Goal: Task Accomplishment & Management: Manage account settings

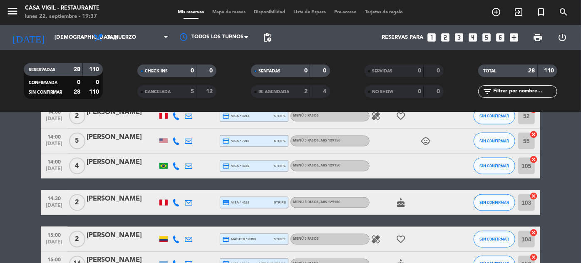
scroll to position [710, 0]
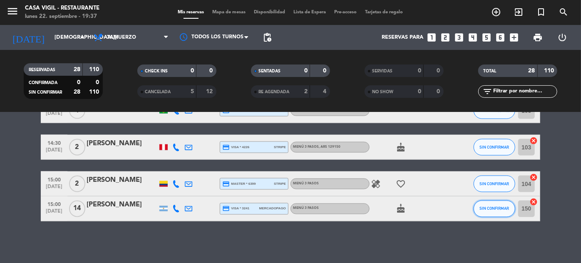
click at [490, 207] on span "SIN CONFIRMAR" at bounding box center [495, 208] width 30 height 5
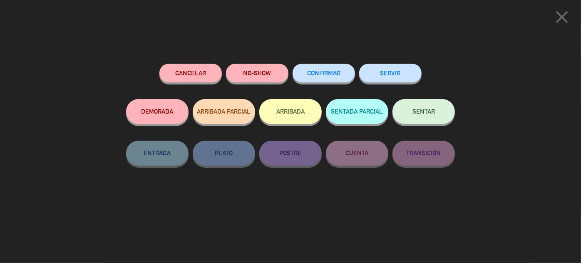
click at [335, 77] on button "CONFIRMAR" at bounding box center [324, 73] width 62 height 19
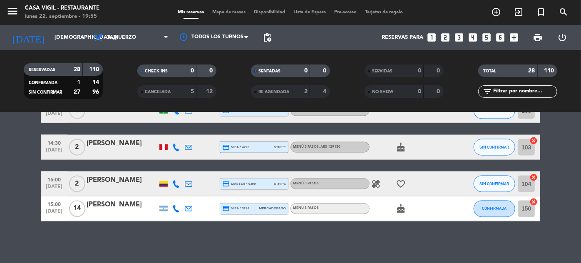
click at [537, 93] on input "text" at bounding box center [524, 91] width 65 height 9
click at [62, 40] on input "[DEMOGRAPHIC_DATA][DATE]" at bounding box center [85, 37] width 71 height 15
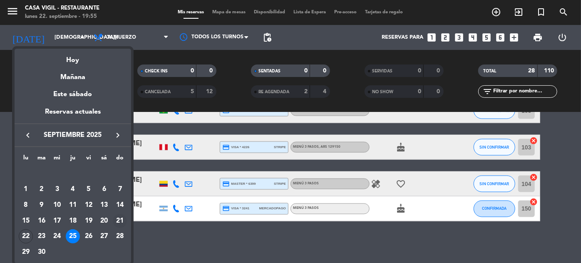
click at [119, 221] on div "21" at bounding box center [120, 221] width 14 height 14
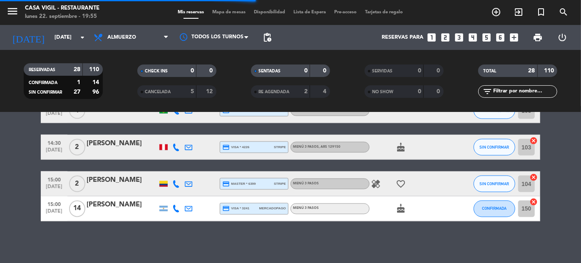
click at [520, 95] on input "text" at bounding box center [524, 91] width 65 height 9
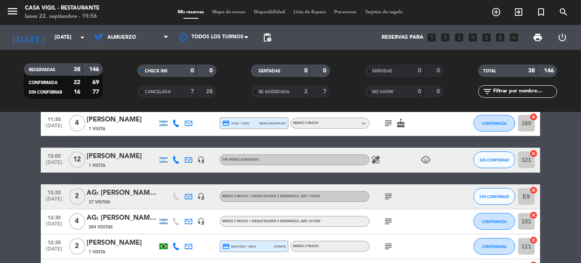
scroll to position [0, 0]
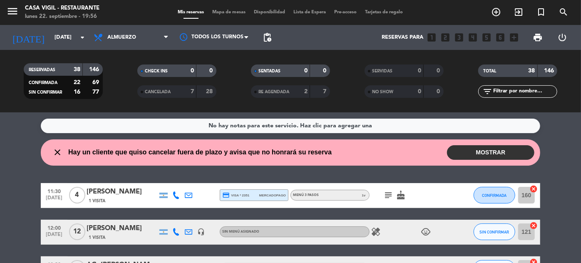
click at [129, 227] on div "[PERSON_NAME]" at bounding box center [122, 228] width 71 height 11
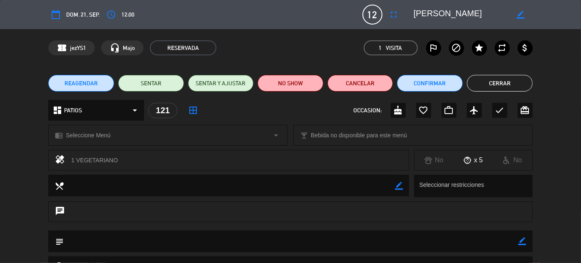
click at [517, 82] on button "Cerrar" at bounding box center [500, 83] width 66 height 17
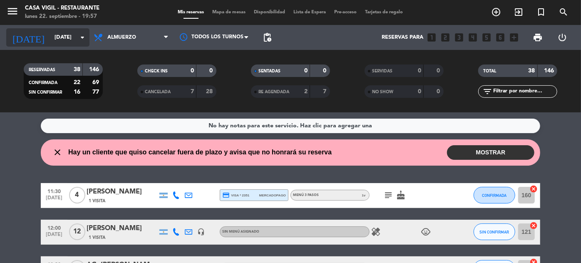
click at [53, 42] on input "[DATE]" at bounding box center [85, 37] width 71 height 15
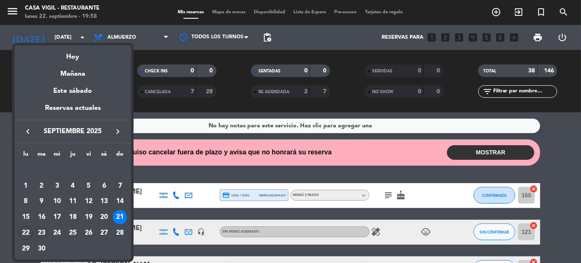
click at [42, 229] on div "23" at bounding box center [42, 233] width 14 height 14
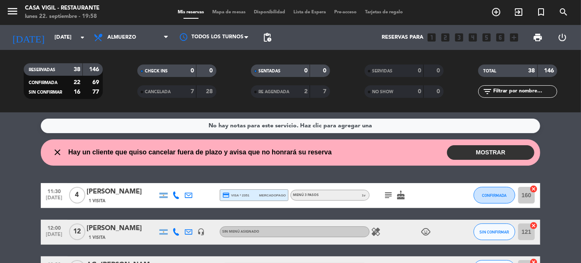
type input "[DATE]"
click at [517, 94] on input "text" at bounding box center [524, 91] width 65 height 9
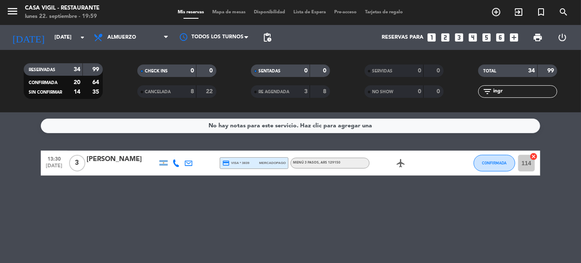
click at [510, 90] on input "ingr" at bounding box center [524, 91] width 65 height 9
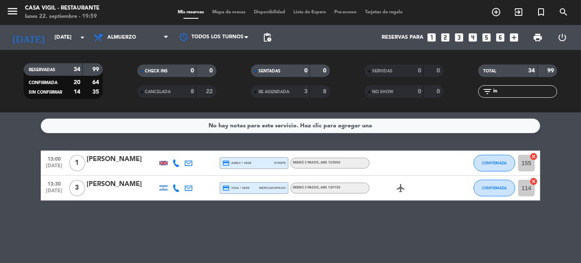
type input "i"
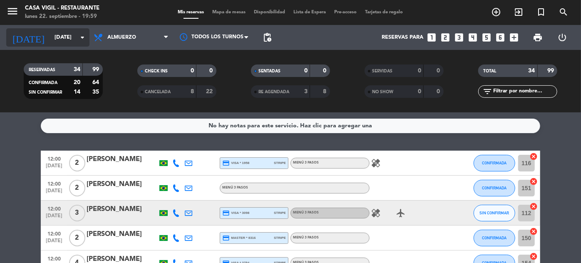
click at [50, 35] on input "[DATE]" at bounding box center [85, 37] width 71 height 15
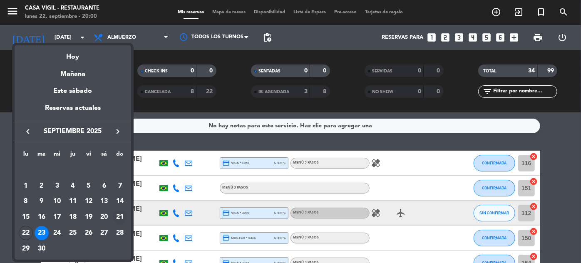
click at [122, 216] on div "21" at bounding box center [120, 217] width 14 height 14
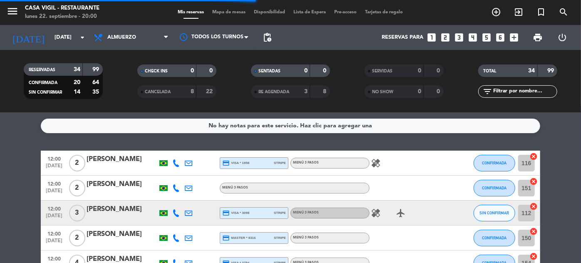
click at [517, 90] on input "text" at bounding box center [524, 91] width 65 height 9
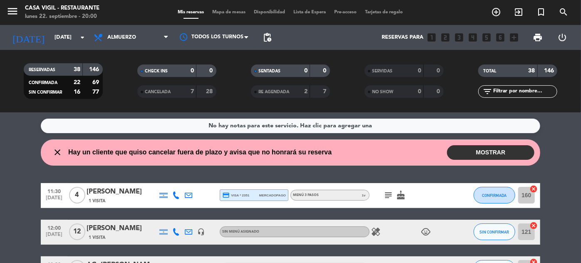
click at [424, 234] on icon "child_care" at bounding box center [426, 232] width 10 height 10
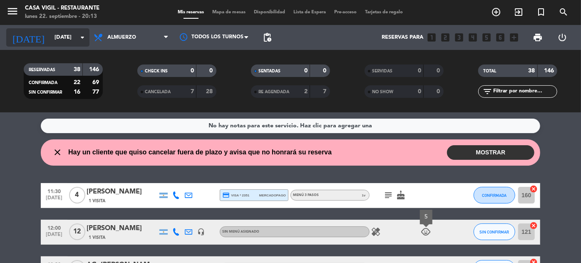
click at [50, 34] on input "[DATE]" at bounding box center [85, 37] width 71 height 15
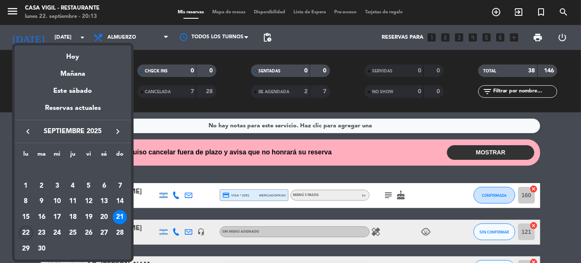
click at [27, 231] on div "22" at bounding box center [26, 233] width 14 height 14
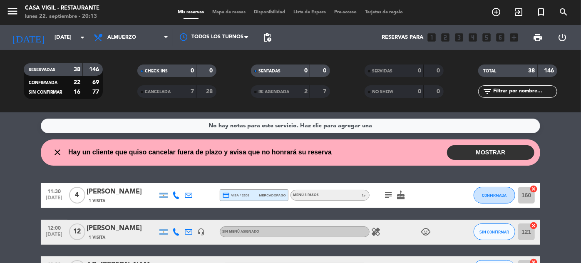
type input "[DATE]"
click at [520, 90] on input "text" at bounding box center [524, 91] width 65 height 9
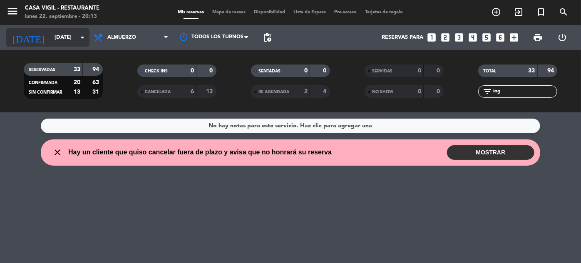
type input "ing"
click at [59, 44] on input "[DATE]" at bounding box center [85, 37] width 71 height 15
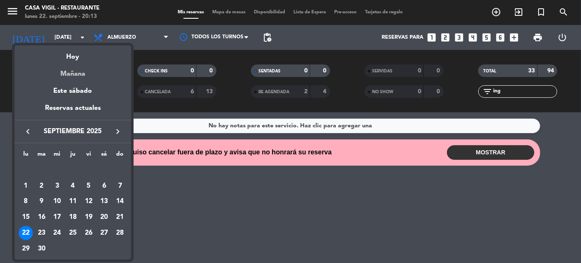
click at [80, 72] on div "Mañana" at bounding box center [73, 70] width 117 height 17
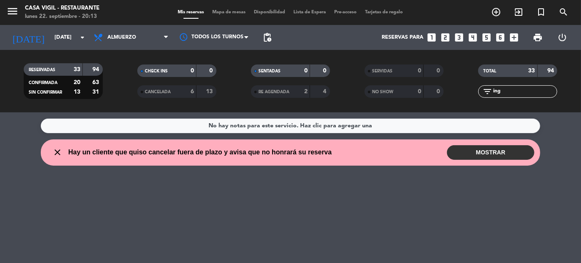
type input "[DATE]"
click at [508, 90] on input "ing" at bounding box center [524, 91] width 65 height 9
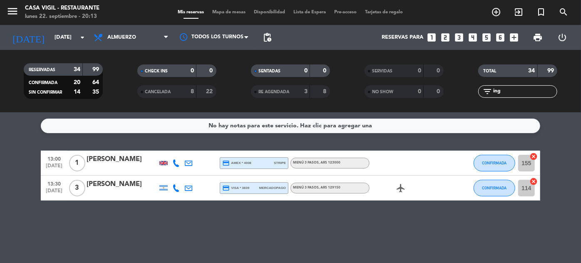
click at [130, 184] on div "[PERSON_NAME]" at bounding box center [122, 184] width 71 height 11
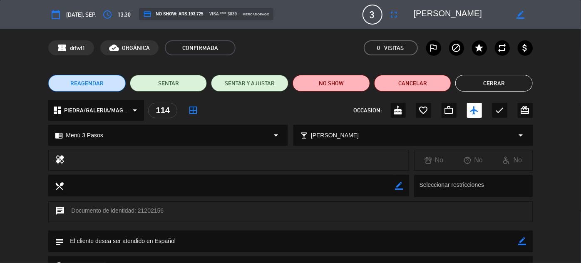
click at [520, 241] on icon "border_color" at bounding box center [523, 241] width 8 height 8
click at [510, 241] on textarea at bounding box center [291, 241] width 455 height 21
type textarea "ESPECIAL ATENCION. OFRECER UNAS COPAS EN CORTESÍA."
click at [522, 238] on icon at bounding box center [523, 241] width 8 height 8
click at [492, 83] on button "Cerrar" at bounding box center [493, 83] width 77 height 17
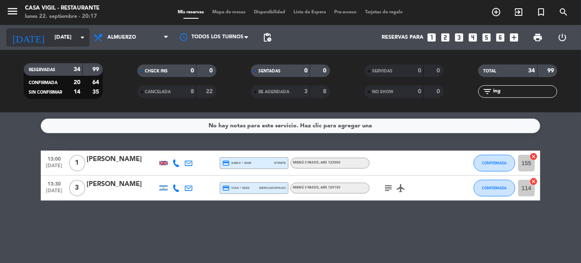
click at [60, 39] on input "[DATE]" at bounding box center [85, 37] width 71 height 15
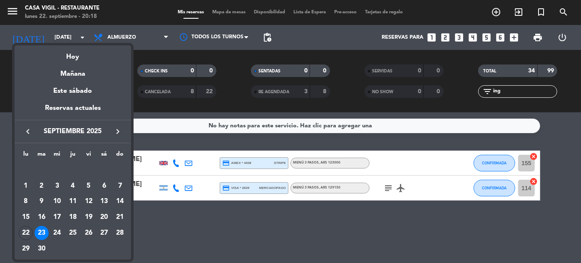
click at [444, 39] on div at bounding box center [290, 131] width 581 height 263
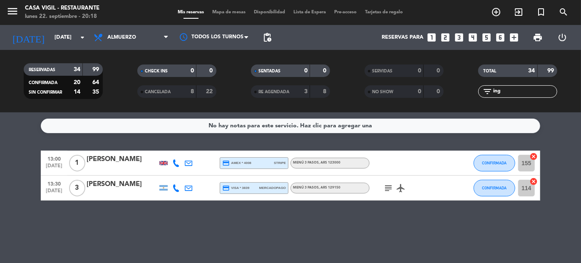
click at [445, 40] on icon "looks_two" at bounding box center [445, 37] width 11 height 11
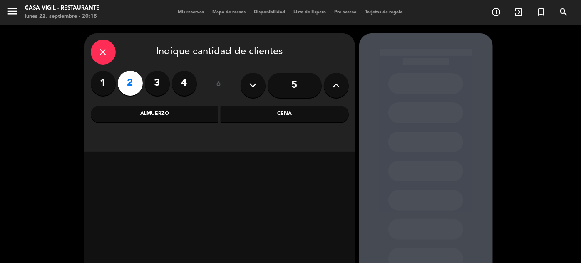
click at [166, 118] on div "Almuerzo" at bounding box center [155, 114] width 128 height 17
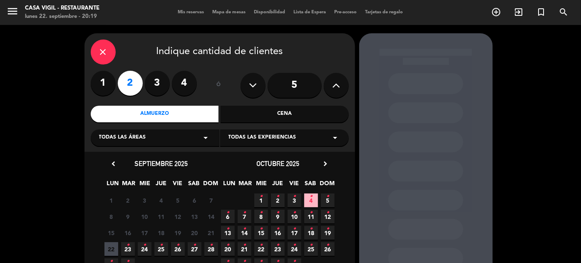
click at [211, 247] on icon "•" at bounding box center [211, 245] width 3 height 13
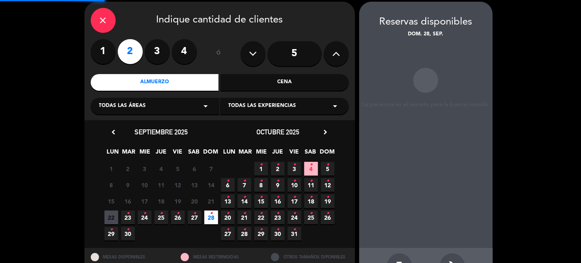
scroll to position [33, 0]
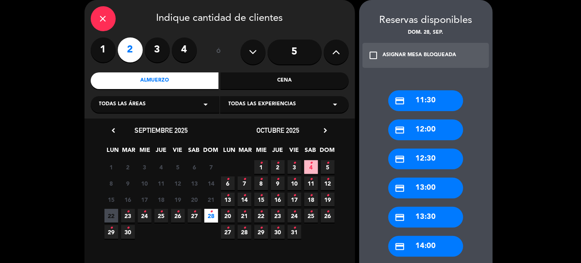
click at [420, 186] on div "credit_card 13:00" at bounding box center [425, 188] width 75 height 21
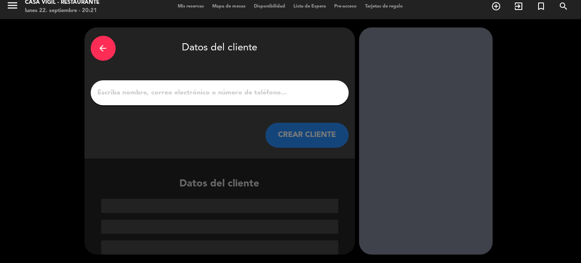
scroll to position [6, 0]
click at [310, 138] on button "CREAR CLIENTE" at bounding box center [307, 135] width 83 height 25
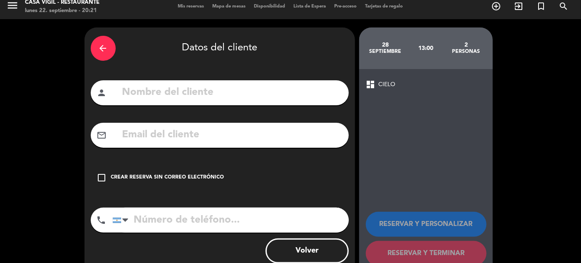
click at [291, 89] on input "text" at bounding box center [232, 92] width 221 height 17
click at [133, 87] on input "text" at bounding box center [232, 92] width 221 height 17
type input "[PERSON_NAME]"
click at [145, 180] on div "Crear reserva sin correo electrónico" at bounding box center [167, 178] width 113 height 8
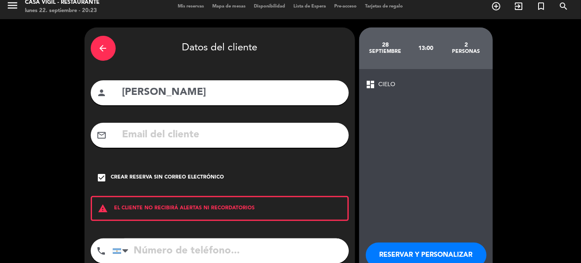
click at [403, 255] on button "RESERVAR Y PERSONALIZAR" at bounding box center [426, 255] width 121 height 25
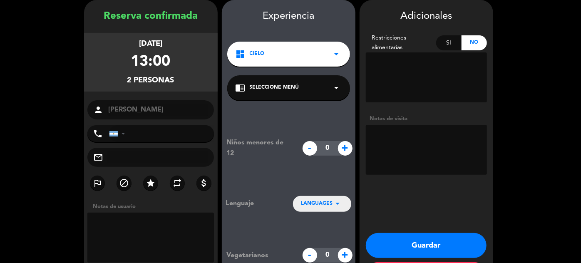
scroll to position [70, 0]
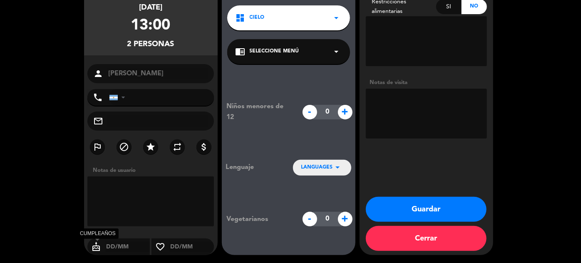
click at [94, 248] on icon "cake" at bounding box center [96, 247] width 18 height 10
click at [100, 243] on icon "cake" at bounding box center [96, 247] width 18 height 10
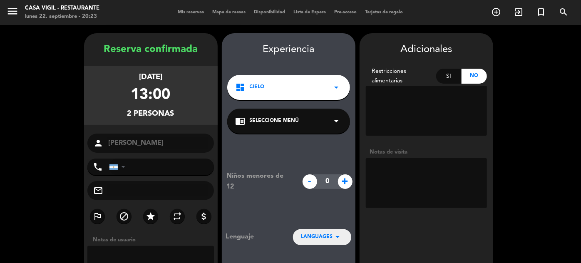
click at [400, 166] on textarea at bounding box center [426, 183] width 121 height 50
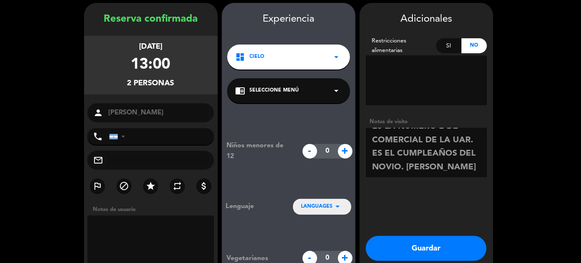
scroll to position [70, 0]
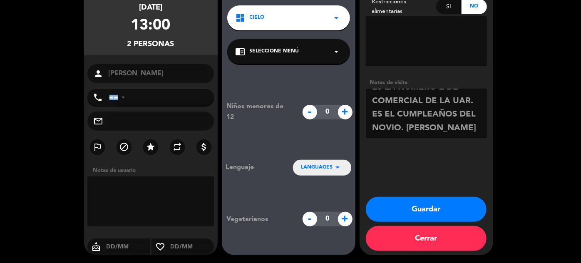
type textarea "ES LA NUMERO 2 DE COMERCIAL DE LA UAR. ES EL CUMPLEAÑOS DEL NOVIO. [PERSON_NAME]"
click at [435, 204] on button "Guardar" at bounding box center [426, 209] width 121 height 25
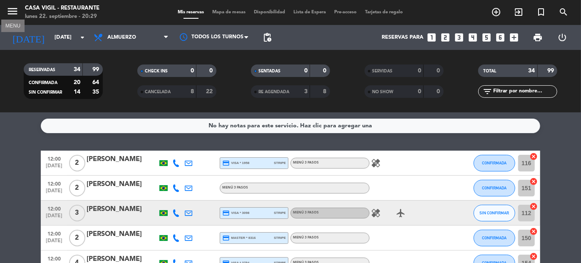
click at [11, 12] on icon "menu" at bounding box center [12, 11] width 12 height 12
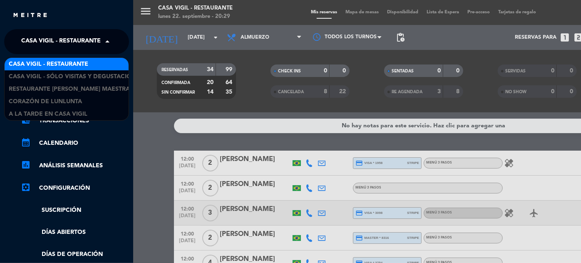
click at [95, 46] on span "Casa Vigil - Restaurante" at bounding box center [61, 41] width 80 height 17
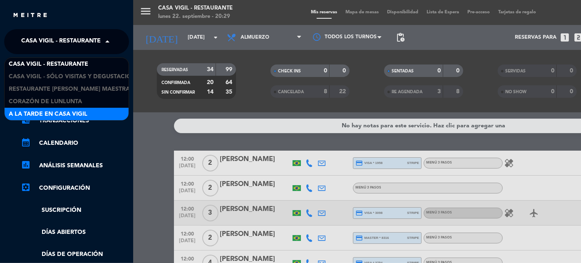
click at [80, 112] on span "A la tarde en Casa Vigil" at bounding box center [48, 114] width 79 height 10
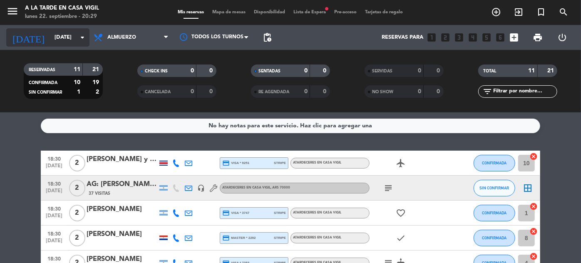
click at [66, 36] on input "[DATE]" at bounding box center [85, 37] width 71 height 15
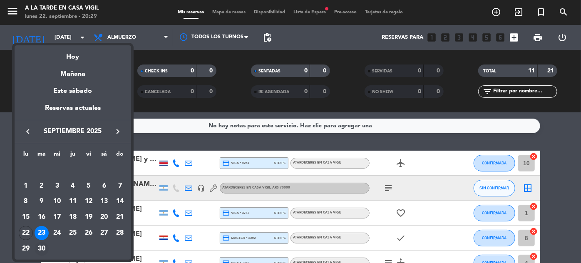
click at [41, 249] on div "30" at bounding box center [42, 249] width 14 height 14
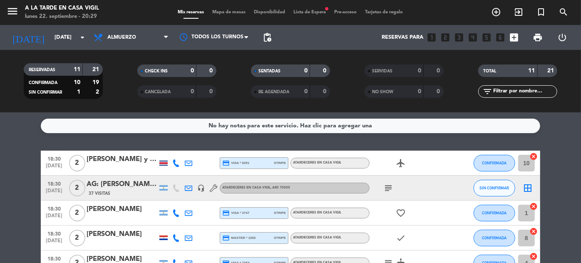
type input "[DATE]"
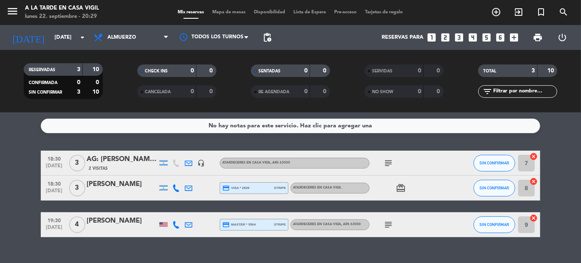
click at [447, 36] on icon "looks_two" at bounding box center [445, 37] width 11 height 11
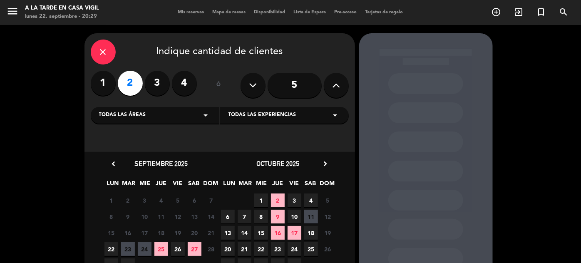
click at [191, 250] on span "27" at bounding box center [195, 249] width 14 height 14
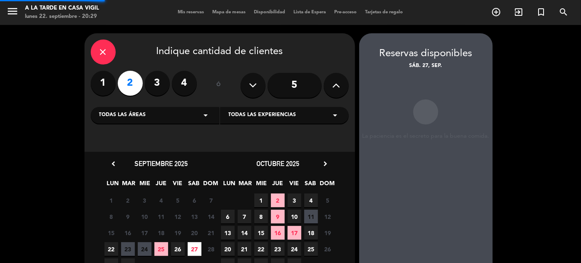
scroll to position [33, 0]
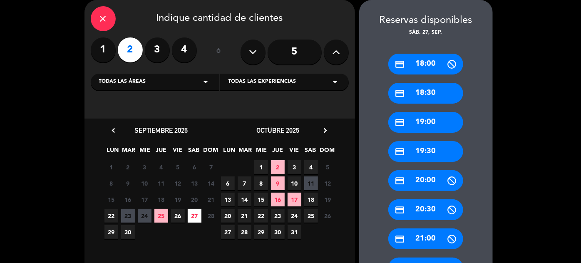
click at [439, 124] on div "credit_card 19:00" at bounding box center [425, 122] width 75 height 21
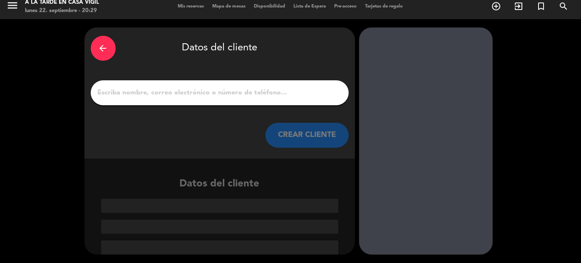
scroll to position [6, 0]
click at [316, 137] on button "CREAR CLIENTE" at bounding box center [307, 135] width 83 height 25
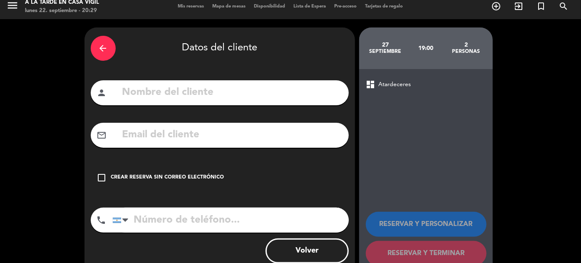
click at [301, 96] on input "text" at bounding box center [232, 92] width 221 height 17
type input "AGV: [PERSON_NAME]"
click at [159, 130] on input "text" at bounding box center [232, 135] width 221 height 17
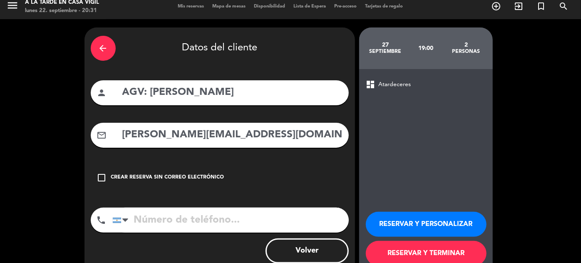
type input "[PERSON_NAME][EMAIL_ADDRESS][DOMAIN_NAME]"
click at [240, 217] on input "tel" at bounding box center [230, 220] width 236 height 25
type input "2615269616"
click at [428, 223] on button "RESERVAR Y PERSONALIZAR" at bounding box center [426, 224] width 121 height 25
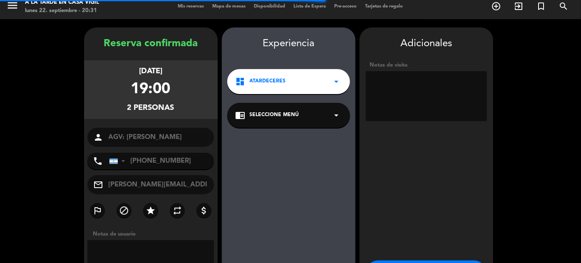
scroll to position [33, 0]
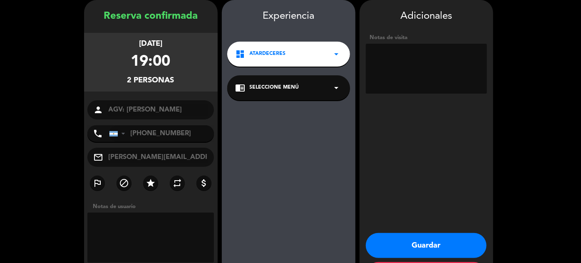
click at [407, 59] on textarea at bounding box center [426, 69] width 121 height 50
type textarea "voucher baliarda"
click at [298, 84] on span "Seleccione Menú" at bounding box center [275, 88] width 50 height 8
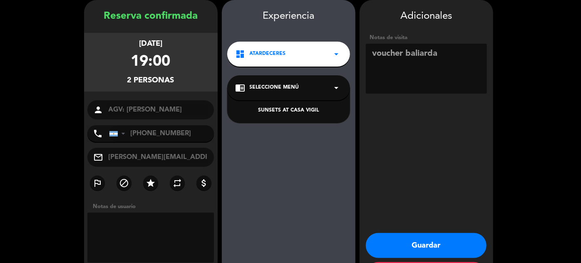
click at [289, 110] on div "SUNSETS AT CASA VIGIL" at bounding box center [289, 111] width 106 height 8
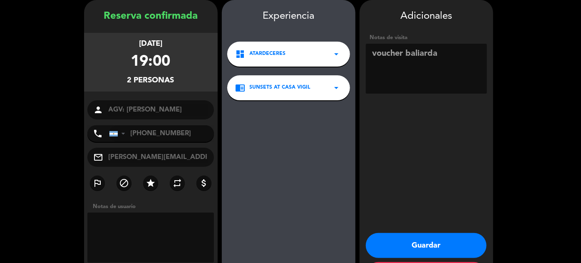
click at [430, 242] on button "Guardar" at bounding box center [426, 245] width 121 height 25
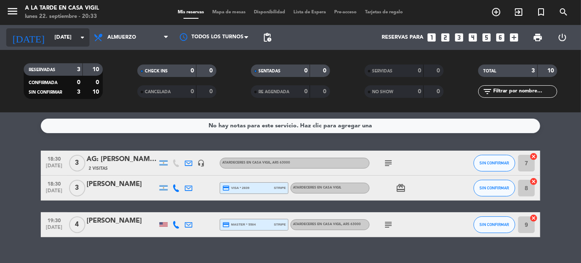
click at [57, 43] on input "[DATE]" at bounding box center [85, 37] width 71 height 15
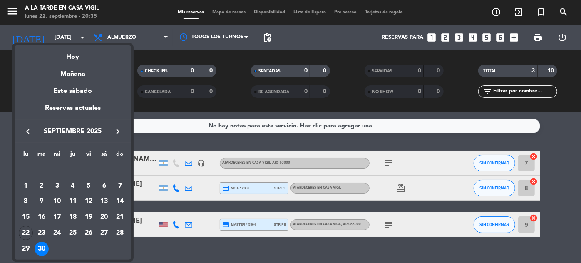
click at [119, 129] on icon "keyboard_arrow_right" at bounding box center [118, 132] width 10 height 10
click at [76, 246] on div "30" at bounding box center [73, 249] width 14 height 14
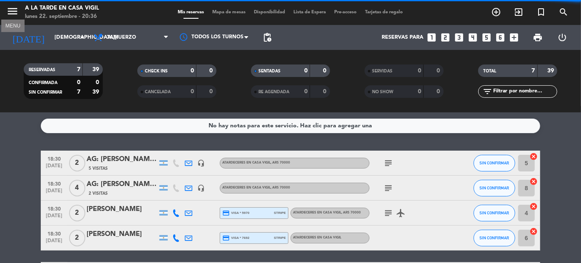
click at [14, 12] on icon "menu" at bounding box center [12, 11] width 12 height 12
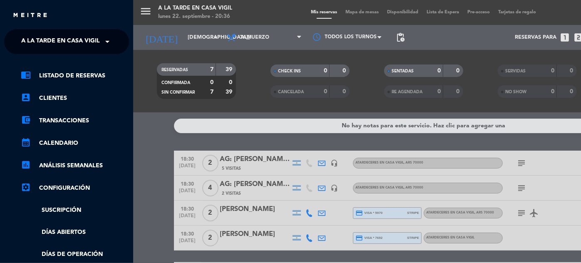
click at [92, 48] on span "A la tarde en Casa Vigil" at bounding box center [60, 41] width 79 height 17
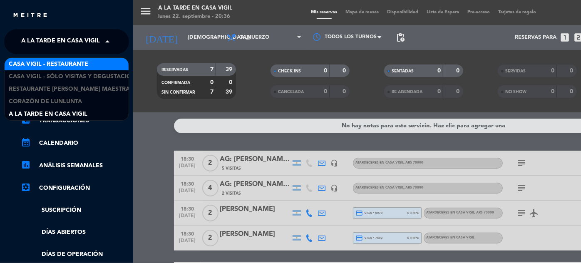
click at [89, 62] on div "Casa Vigil - Restaurante" at bounding box center [67, 64] width 124 height 12
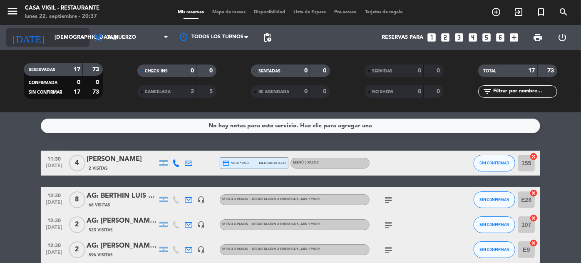
click at [50, 32] on input "[DEMOGRAPHIC_DATA][DATE]" at bounding box center [85, 37] width 71 height 15
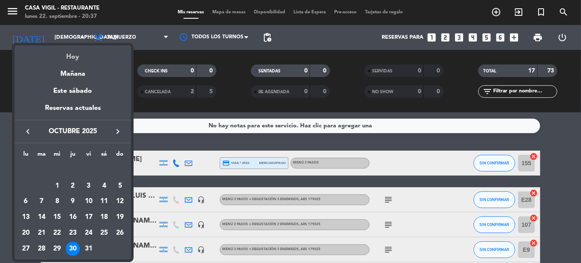
click at [72, 55] on div "Hoy" at bounding box center [73, 53] width 117 height 17
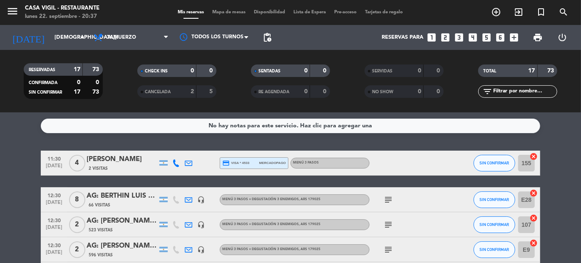
type input "[DATE]"
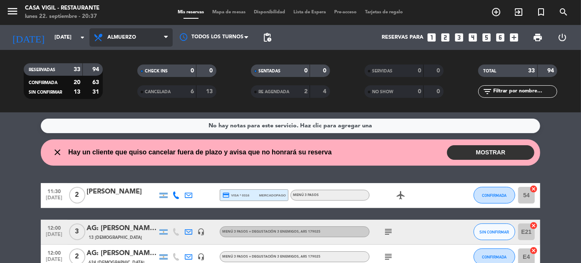
click at [121, 45] on span "Almuerzo" at bounding box center [131, 37] width 83 height 18
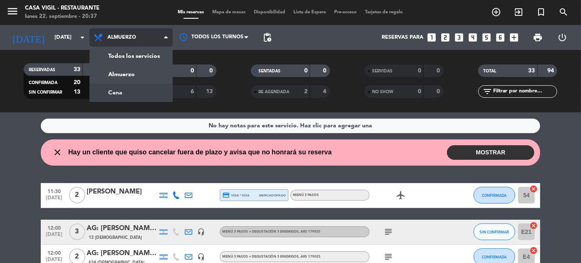
click at [114, 91] on div "menu Casa Vigil - Restaurante lunes 22. septiembre - 20:37 Mis reservas Mapa de…" at bounding box center [290, 56] width 581 height 112
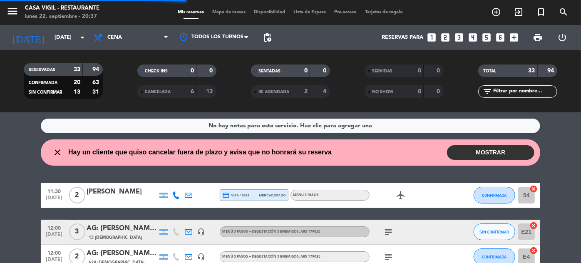
click at [529, 94] on input "text" at bounding box center [524, 91] width 65 height 9
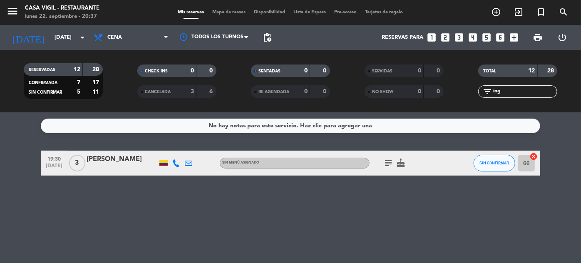
type input "ing"
click at [50, 163] on span "[DATE]" at bounding box center [54, 168] width 21 height 10
click at [134, 157] on div "[PERSON_NAME]" at bounding box center [122, 159] width 71 height 11
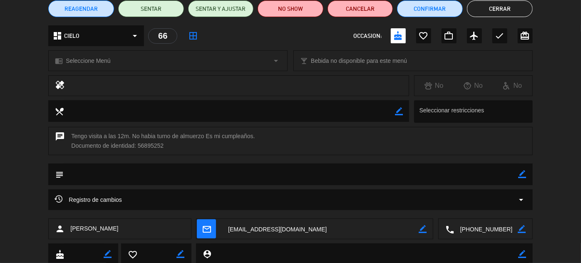
scroll to position [113, 0]
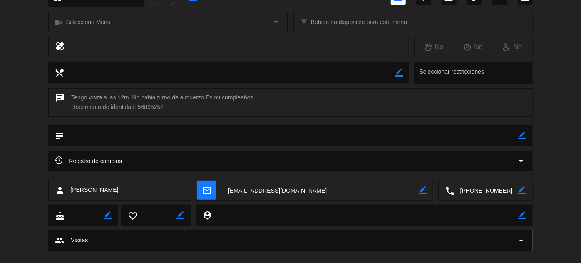
click at [464, 190] on textarea at bounding box center [486, 190] width 64 height 21
click at [470, 167] on span "Click para copiar" at bounding box center [476, 170] width 44 height 9
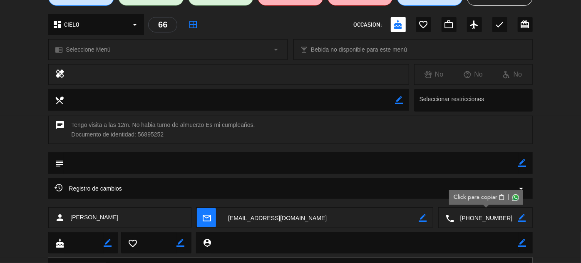
scroll to position [0, 0]
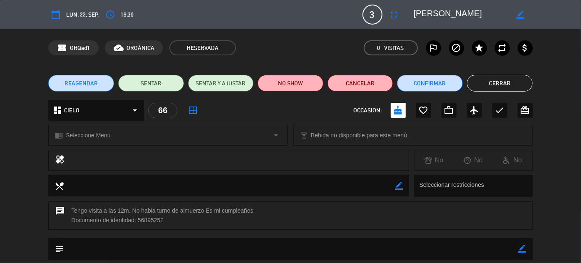
click at [508, 80] on button "Cerrar" at bounding box center [500, 83] width 66 height 17
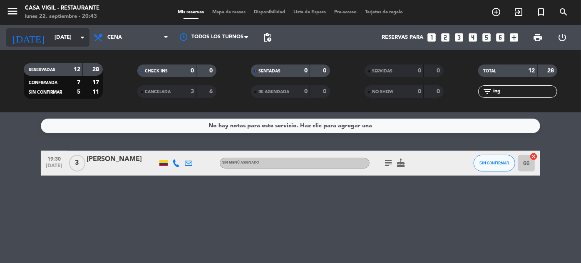
click at [57, 37] on input "[DATE]" at bounding box center [85, 37] width 71 height 15
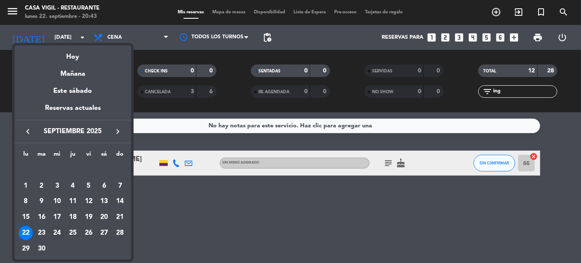
click at [56, 234] on div "24" at bounding box center [57, 233] width 14 height 14
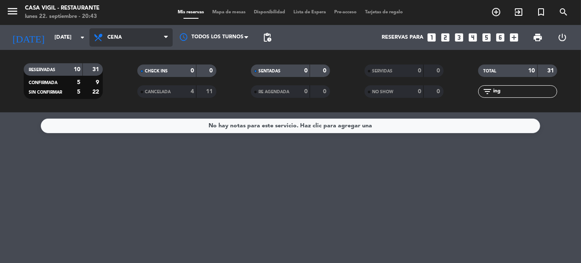
click at [125, 39] on span "Cena" at bounding box center [131, 37] width 83 height 18
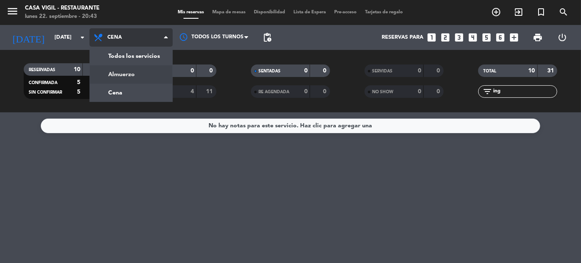
click at [118, 72] on div "menu Casa Vigil - Restaurante lunes 22. septiembre - 20:43 Mis reservas Mapa de…" at bounding box center [290, 56] width 581 height 112
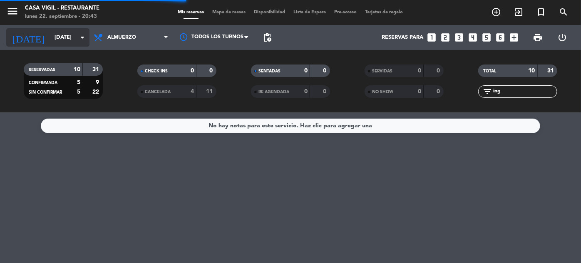
click at [50, 37] on input "[DATE]" at bounding box center [85, 37] width 71 height 15
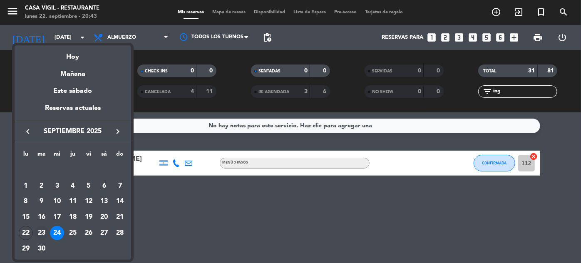
click at [39, 233] on div "23" at bounding box center [42, 233] width 14 height 14
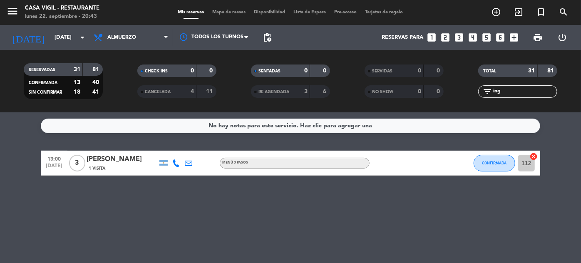
type input "[DATE]"
click at [509, 88] on input "ing" at bounding box center [524, 91] width 65 height 9
type input "i"
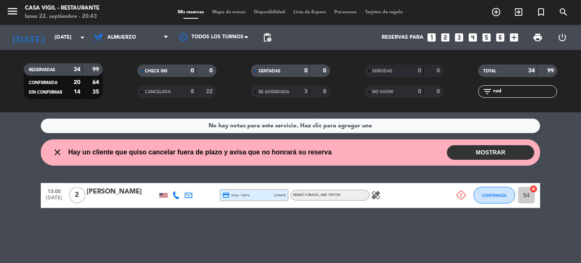
type input "rod"
click at [127, 191] on div "[PERSON_NAME]" at bounding box center [122, 191] width 71 height 11
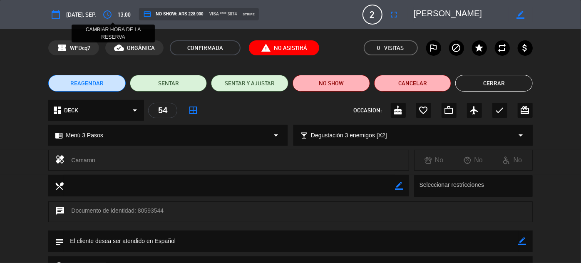
click at [112, 13] on icon "access_time" at bounding box center [107, 15] width 10 height 10
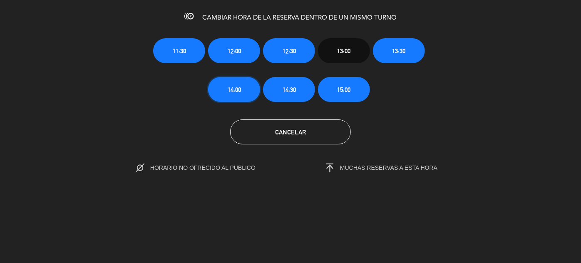
click at [230, 92] on span "14:00" at bounding box center [234, 90] width 13 height 10
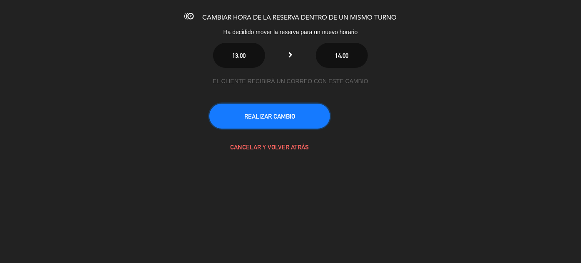
click at [290, 117] on button "REALIZAR CAMBIO" at bounding box center [269, 116] width 121 height 25
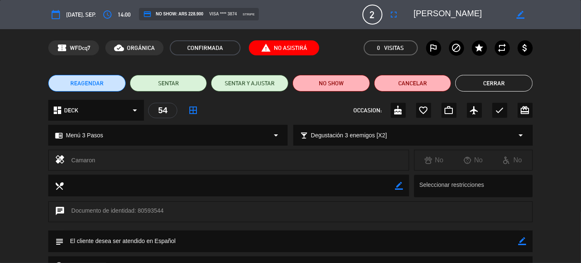
click at [490, 84] on button "Cerrar" at bounding box center [493, 83] width 77 height 17
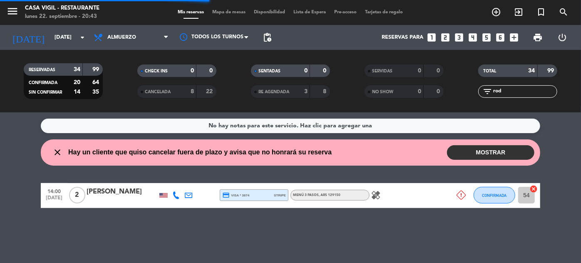
click at [489, 154] on button "MOSTRAR" at bounding box center [490, 152] width 87 height 15
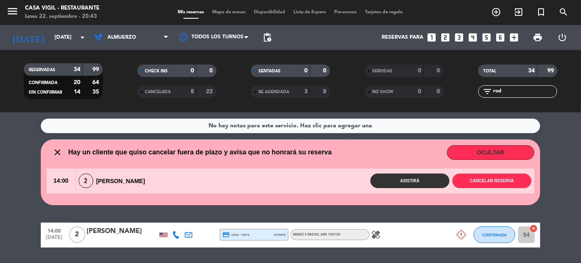
click at [424, 180] on button "Asistirá" at bounding box center [409, 181] width 79 height 15
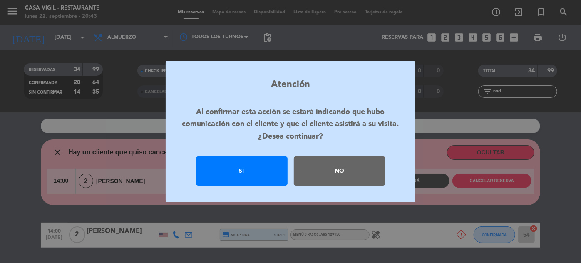
click at [252, 169] on div "Si" at bounding box center [242, 171] width 92 height 29
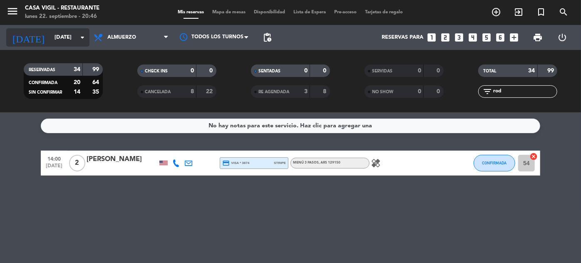
click at [55, 38] on input "[DATE]" at bounding box center [85, 37] width 71 height 15
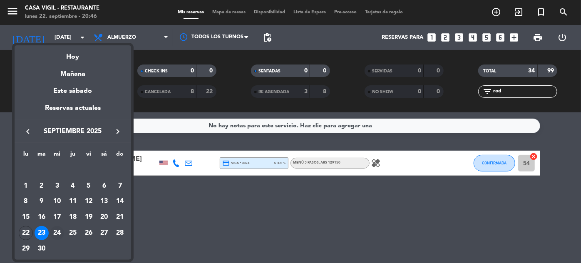
click at [56, 234] on div "24" at bounding box center [57, 233] width 14 height 14
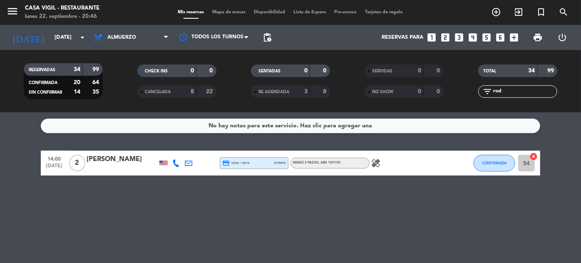
type input "[DATE]"
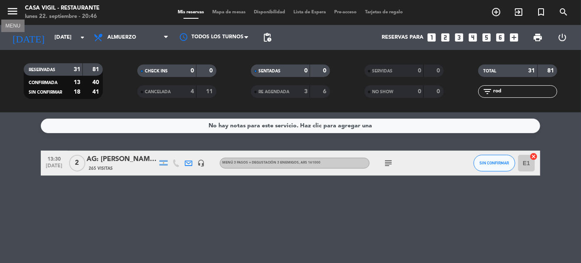
click at [12, 12] on icon "menu" at bounding box center [12, 11] width 12 height 12
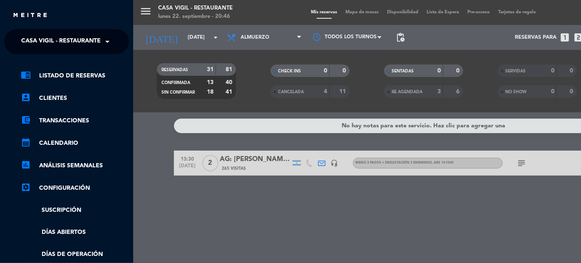
click at [107, 46] on span at bounding box center [109, 41] width 14 height 17
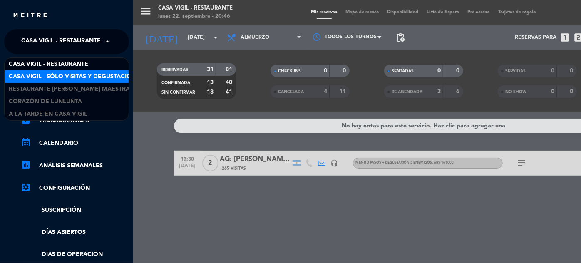
click at [94, 75] on span "Casa Vigil - SÓLO Visitas y Degustaciones" at bounding box center [76, 77] width 134 height 10
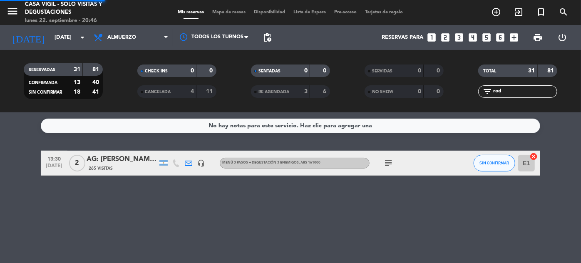
click at [513, 95] on input "rod" at bounding box center [524, 91] width 65 height 9
type input "r"
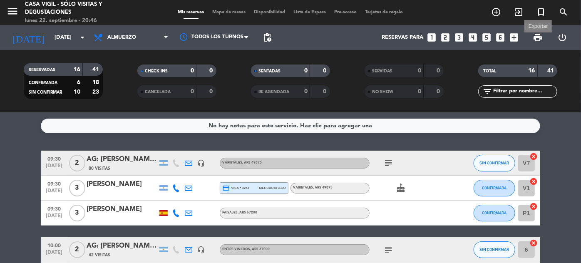
click at [535, 38] on span "print" at bounding box center [538, 37] width 10 height 10
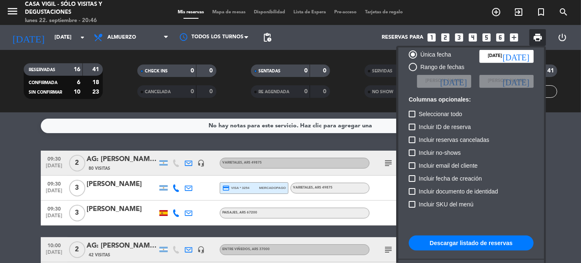
scroll to position [51, 0]
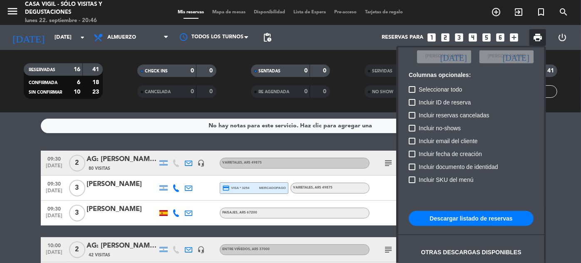
click at [469, 218] on button "Descargar listado de reservas" at bounding box center [471, 218] width 125 height 15
click at [9, 13] on div at bounding box center [290, 131] width 581 height 263
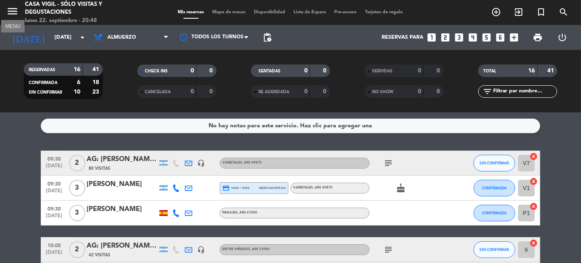
click at [16, 9] on icon "menu" at bounding box center [12, 11] width 12 height 12
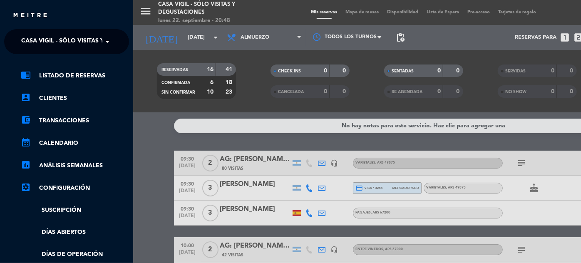
click at [101, 45] on span "Casa Vigil - SÓLO Visitas y Degustaciones" at bounding box center [88, 41] width 134 height 17
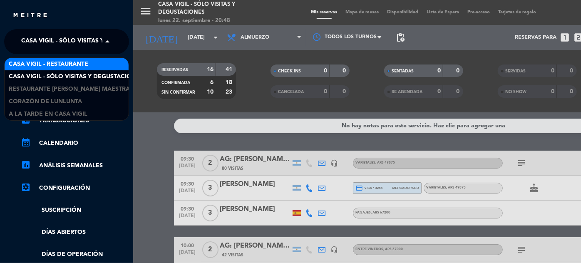
click at [83, 60] on span "Casa Vigil - Restaurante" at bounding box center [49, 65] width 80 height 10
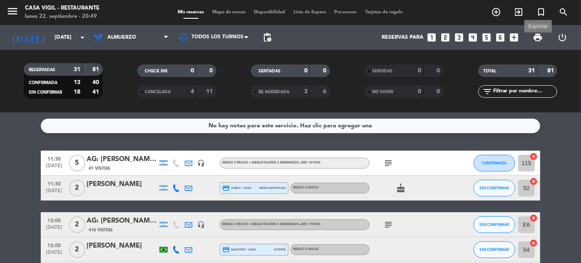
click at [541, 36] on span "print" at bounding box center [538, 37] width 10 height 10
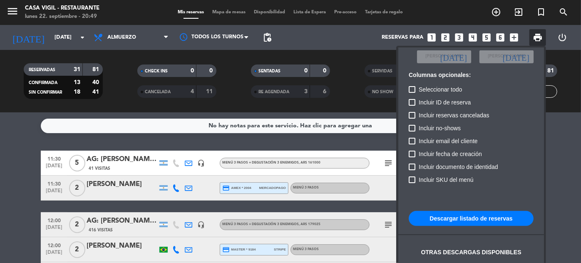
click at [477, 217] on button "Descargar listado de reservas" at bounding box center [471, 218] width 125 height 15
click at [110, 87] on div at bounding box center [290, 131] width 581 height 263
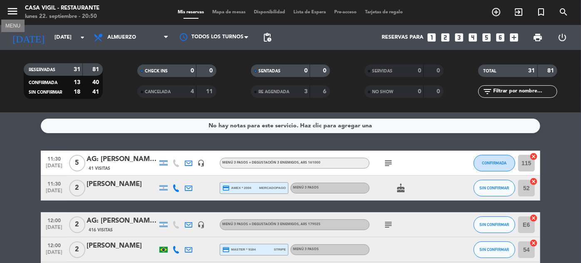
click at [8, 9] on icon "menu" at bounding box center [12, 11] width 12 height 12
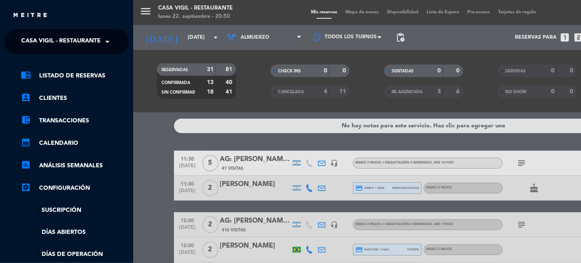
click at [77, 40] on span "Casa Vigil - Restaurante" at bounding box center [61, 41] width 80 height 17
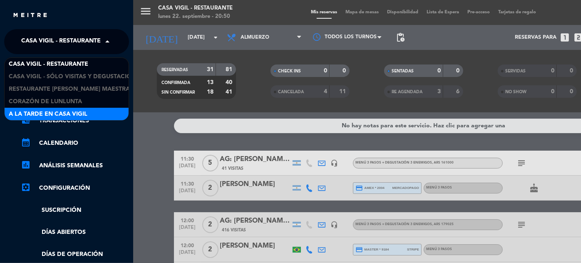
click at [67, 112] on span "A la tarde en Casa Vigil" at bounding box center [48, 114] width 79 height 10
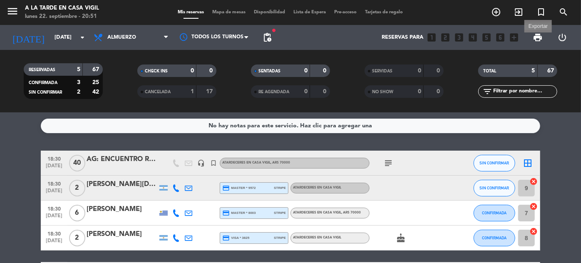
click at [535, 36] on span "print" at bounding box center [538, 37] width 10 height 10
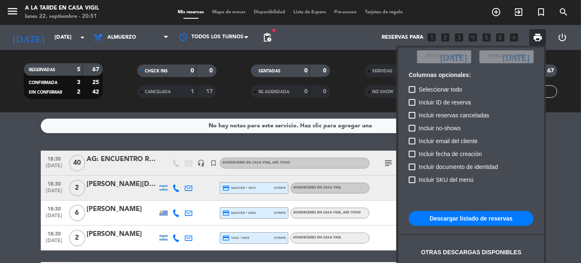
click at [467, 216] on button "Descargar listado de reservas" at bounding box center [471, 218] width 125 height 15
click at [12, 10] on div at bounding box center [290, 131] width 581 height 263
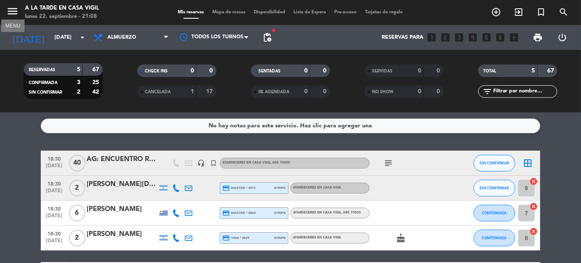
click at [12, 10] on icon "menu" at bounding box center [12, 11] width 12 height 12
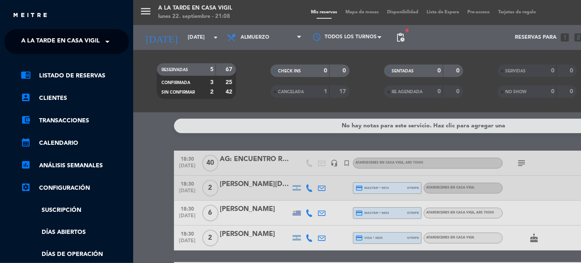
click at [101, 39] on div "× A la tarde en Casa Vigil" at bounding box center [60, 41] width 85 height 17
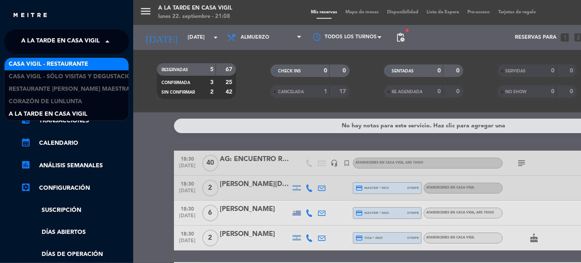
click at [103, 63] on div "Casa Vigil - Restaurante" at bounding box center [67, 64] width 124 height 12
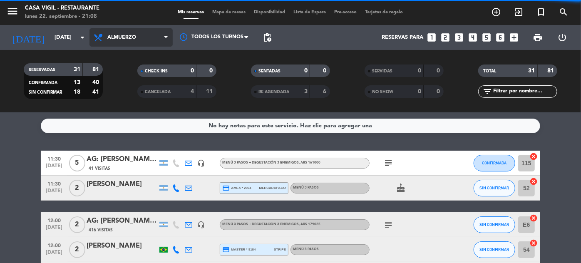
click at [125, 40] on span "Almuerzo" at bounding box center [121, 38] width 29 height 6
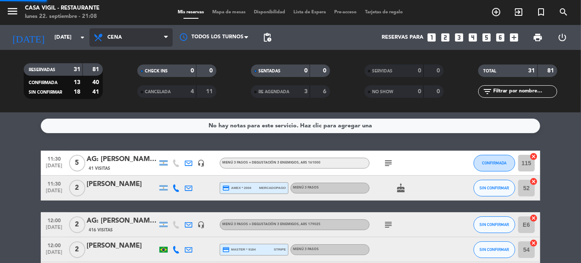
click at [110, 91] on div "menu Casa Vigil - Restaurante lunes 22. septiembre - 21:08 Mis reservas Mapa de…" at bounding box center [290, 56] width 581 height 112
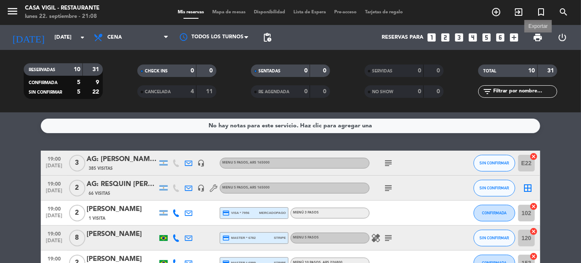
click at [540, 40] on span "print" at bounding box center [538, 37] width 10 height 10
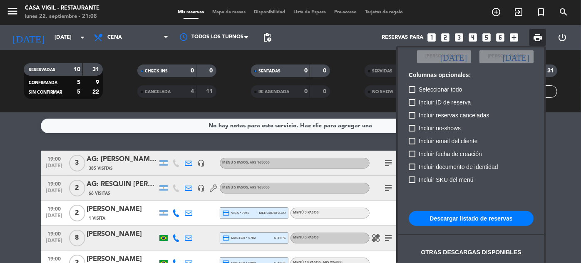
click at [490, 216] on button "Descargar listado de reservas" at bounding box center [471, 218] width 125 height 15
click at [349, 82] on div at bounding box center [290, 131] width 581 height 263
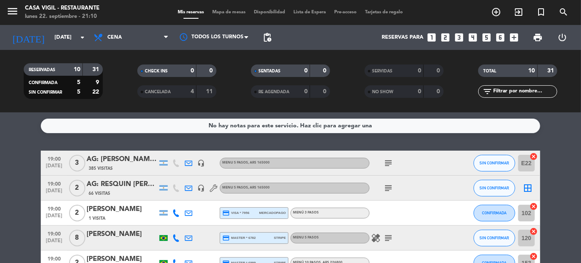
click at [446, 39] on icon "looks_two" at bounding box center [445, 37] width 11 height 11
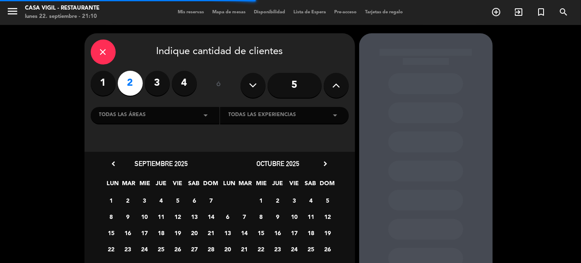
click at [194, 12] on span "Mis reservas" at bounding box center [191, 12] width 35 height 5
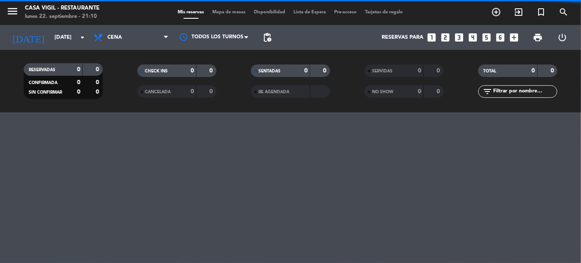
click at [446, 36] on icon "looks_two" at bounding box center [445, 37] width 11 height 11
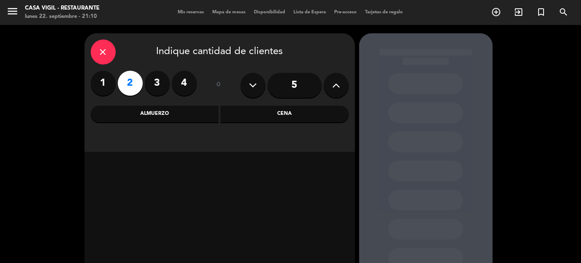
click at [167, 117] on div "Almuerzo" at bounding box center [155, 114] width 128 height 17
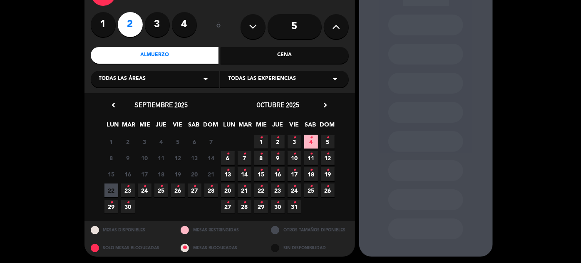
scroll to position [60, 0]
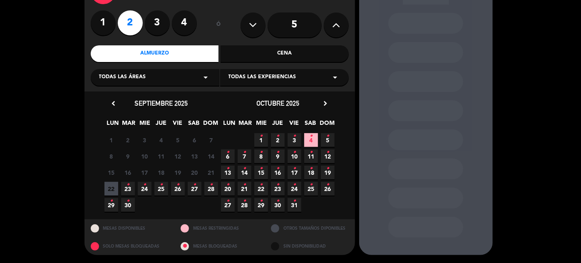
click at [278, 204] on icon "•" at bounding box center [277, 200] width 3 height 13
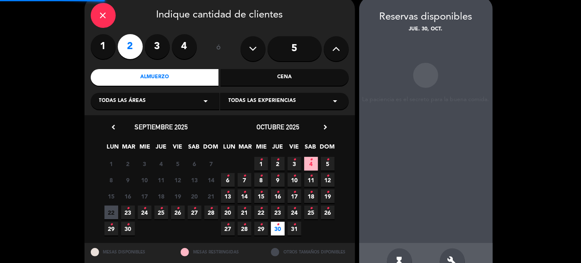
scroll to position [33, 0]
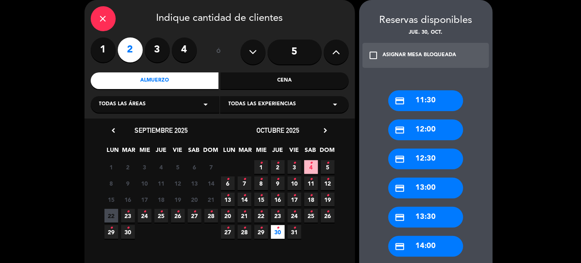
click at [445, 131] on div "credit_card 12:00" at bounding box center [425, 129] width 75 height 21
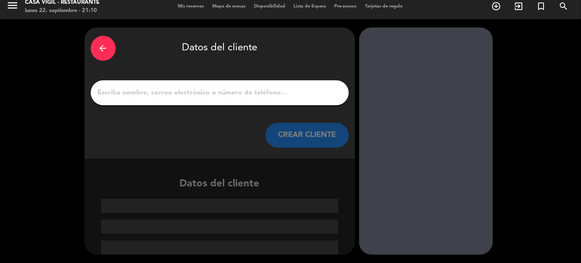
scroll to position [6, 0]
click at [312, 134] on button "CREAR CLIENTE" at bounding box center [307, 135] width 83 height 25
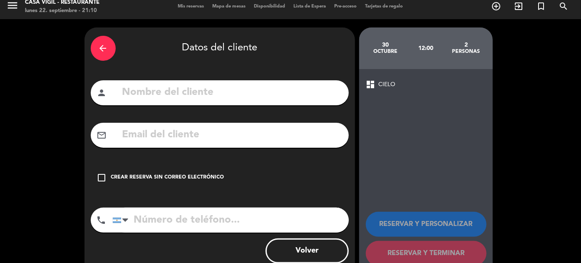
click at [303, 88] on input "text" at bounding box center [232, 92] width 221 height 17
type input "[PERSON_NAME]"
click at [196, 175] on div "Crear reserva sin correo electrónico" at bounding box center [167, 178] width 113 height 8
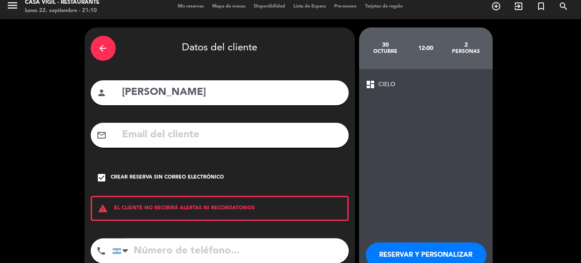
click at [215, 249] on input "tel" at bounding box center [230, 251] width 236 height 25
type input "2615707097"
click at [383, 248] on button "RESERVAR Y PERSONALIZAR" at bounding box center [426, 255] width 121 height 25
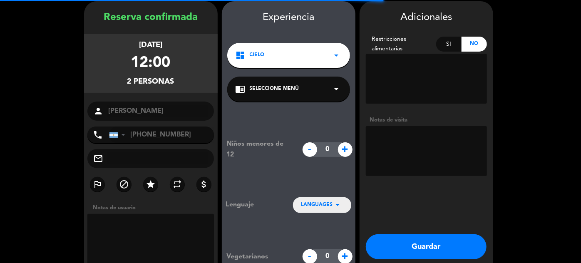
scroll to position [33, 0]
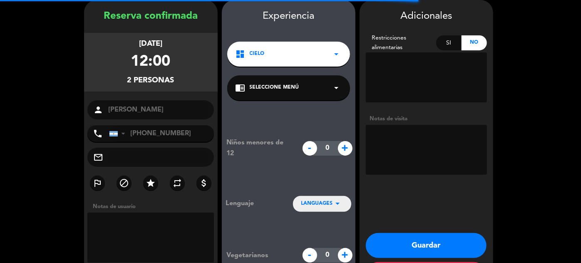
click at [398, 132] on textarea at bounding box center [426, 150] width 121 height 50
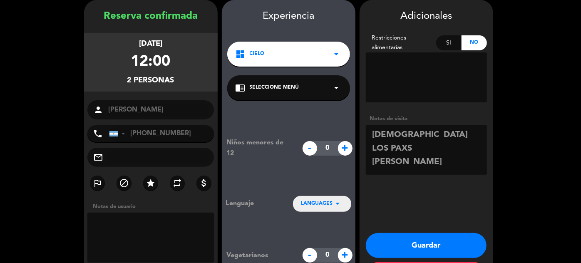
type textarea "[DEMOGRAPHIC_DATA] LOS PAXS [PERSON_NAME]"
click at [317, 88] on div "chrome_reader_mode Seleccione Menú arrow_drop_down" at bounding box center [288, 87] width 123 height 25
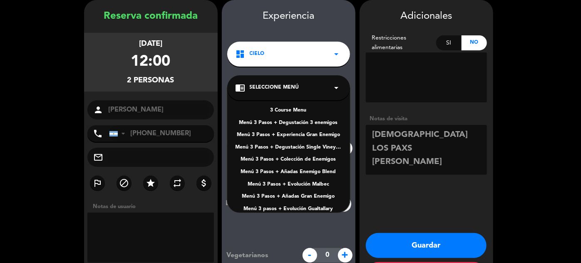
click at [280, 108] on div "3 Course Menu" at bounding box center [289, 111] width 106 height 8
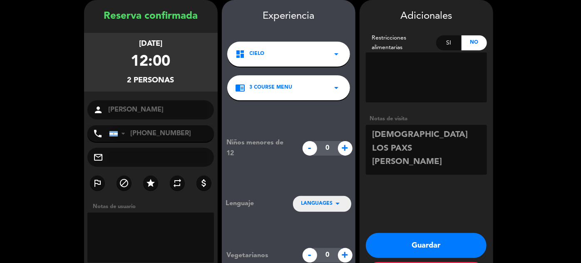
click at [400, 243] on button "Guardar" at bounding box center [426, 245] width 121 height 25
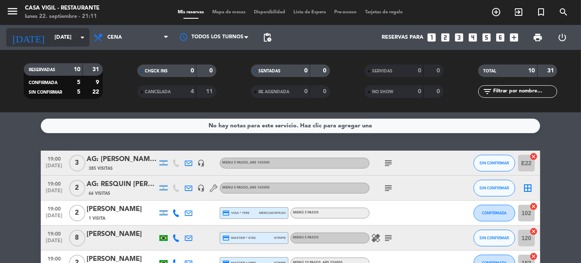
click at [57, 39] on input "[DATE]" at bounding box center [85, 37] width 71 height 15
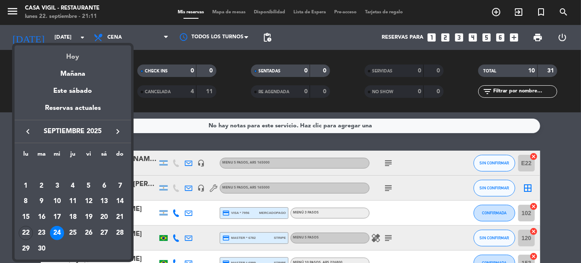
click at [64, 51] on div "Hoy" at bounding box center [73, 53] width 117 height 17
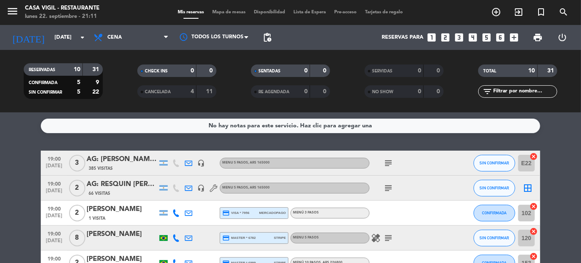
type input "[DATE]"
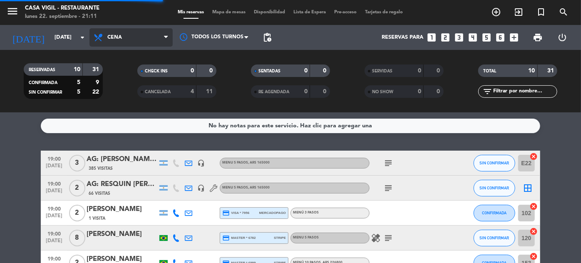
click at [117, 34] on span "Cena" at bounding box center [131, 37] width 83 height 18
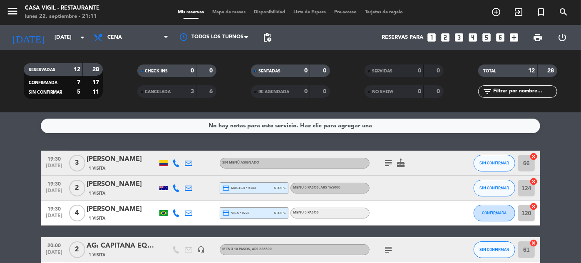
click at [505, 93] on input "text" at bounding box center [524, 91] width 65 height 9
click at [515, 88] on input "text" at bounding box center [524, 91] width 65 height 9
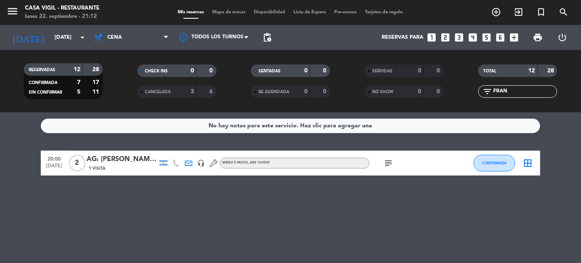
type input "FRAN"
click at [125, 159] on div "AG: [PERSON_NAME] X2/ TURISMO MANCINI" at bounding box center [122, 159] width 71 height 11
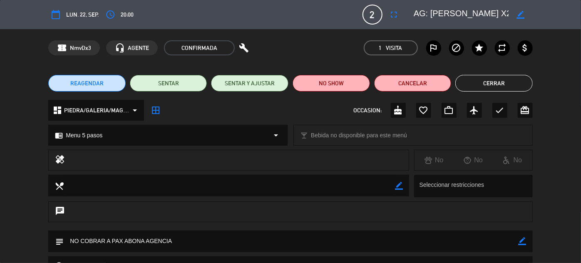
click at [522, 14] on icon "border_color" at bounding box center [521, 15] width 8 height 8
click at [522, 14] on icon at bounding box center [521, 15] width 8 height 8
click at [489, 81] on button "Cerrar" at bounding box center [493, 83] width 77 height 17
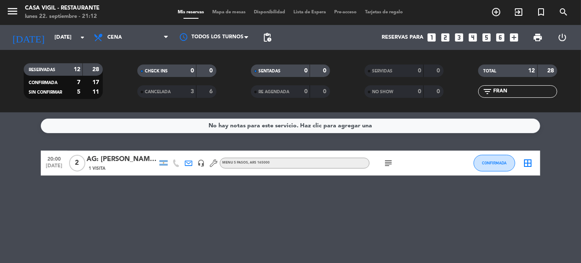
click at [54, 166] on span "[DATE]" at bounding box center [54, 168] width 21 height 10
click at [128, 162] on div "AG: [PERSON_NAME] X2/ TURISMO MANCINI" at bounding box center [122, 159] width 71 height 11
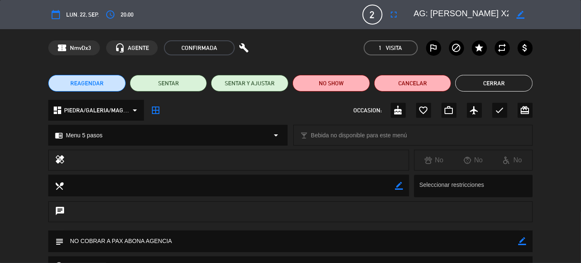
scroll to position [0, 0]
click at [504, 80] on button "Cerrar" at bounding box center [493, 83] width 77 height 17
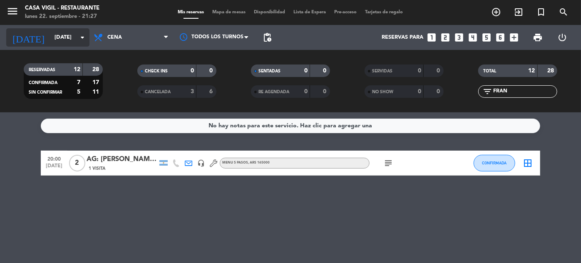
click at [51, 45] on div "[DATE] [DATE] arrow_drop_down" at bounding box center [47, 37] width 83 height 18
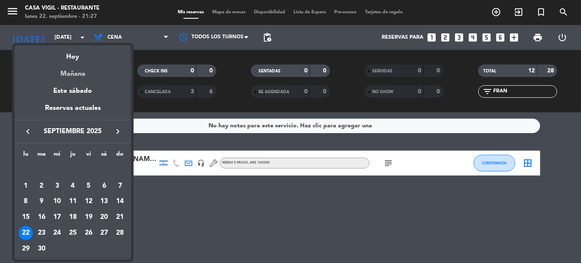
click at [76, 70] on div "Mañana" at bounding box center [73, 70] width 117 height 17
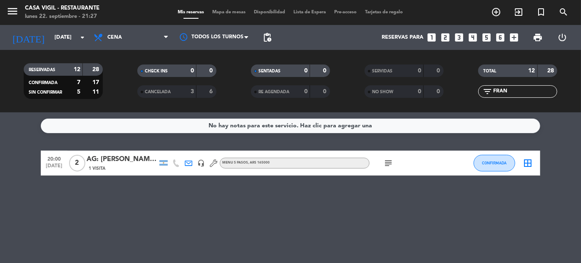
type input "[DATE]"
click at [12, 7] on icon "menu" at bounding box center [12, 11] width 12 height 12
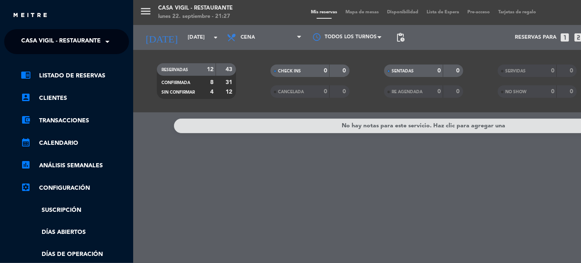
click at [109, 40] on span at bounding box center [109, 41] width 14 height 17
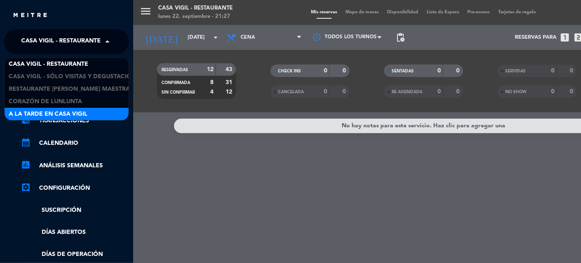
click at [67, 113] on span "A la tarde en Casa Vigil" at bounding box center [48, 114] width 79 height 10
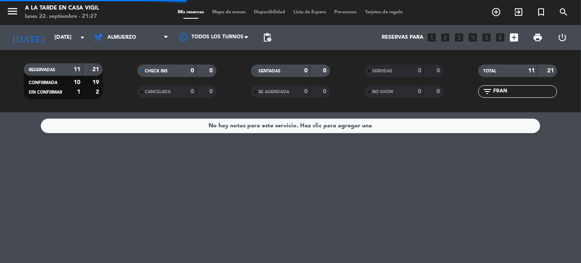
click at [540, 90] on input "FRAN" at bounding box center [524, 91] width 65 height 9
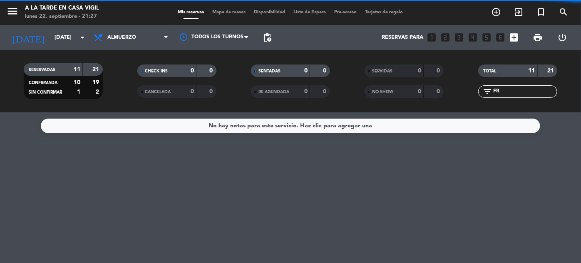
type input "F"
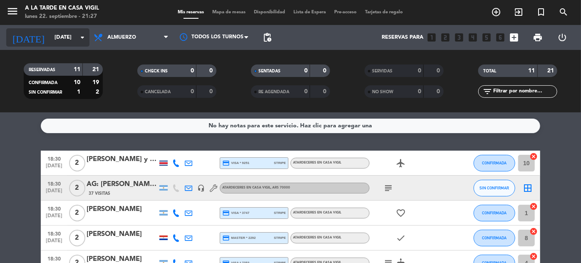
click at [63, 40] on input "[DATE]" at bounding box center [85, 37] width 71 height 15
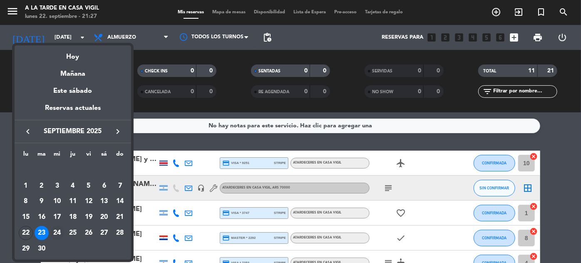
click at [56, 231] on div "24" at bounding box center [57, 233] width 14 height 14
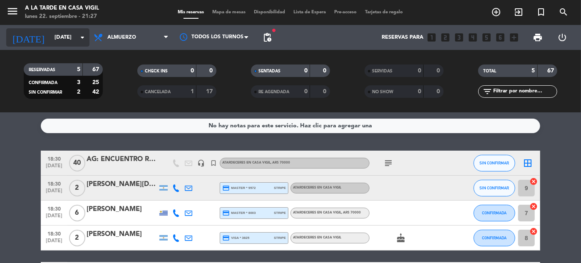
click at [50, 43] on input "[DATE]" at bounding box center [85, 37] width 71 height 15
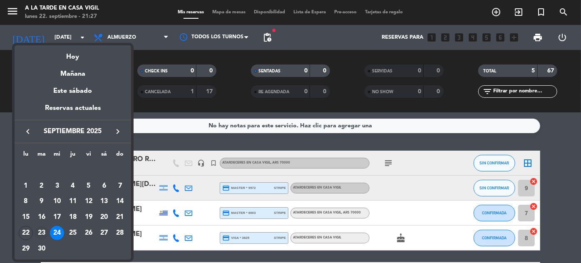
click at [41, 234] on div "23" at bounding box center [42, 233] width 14 height 14
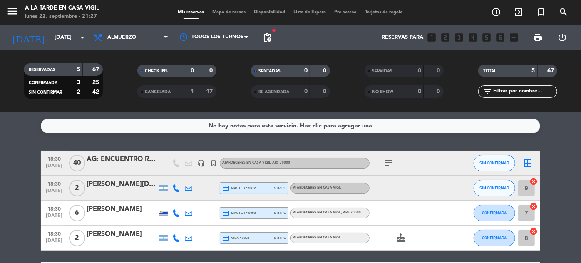
type input "[DATE]"
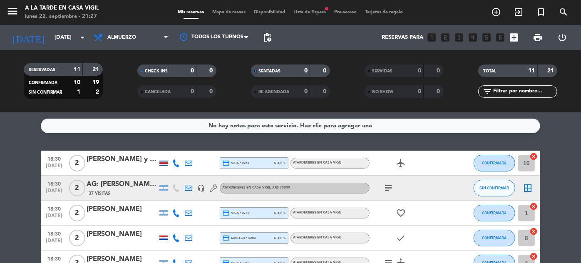
click at [309, 11] on span "Lista de Espera fiber_manual_record" at bounding box center [310, 12] width 41 height 5
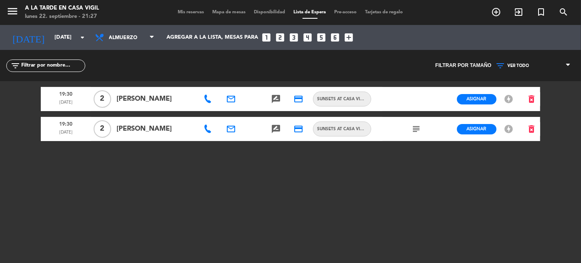
click at [189, 9] on div "Mis reservas Mapa de mesas Disponibilidad Lista de Espera Pre-acceso Tarjetas d…" at bounding box center [291, 12] width 234 height 7
click at [183, 14] on span "Mis reservas" at bounding box center [191, 12] width 35 height 5
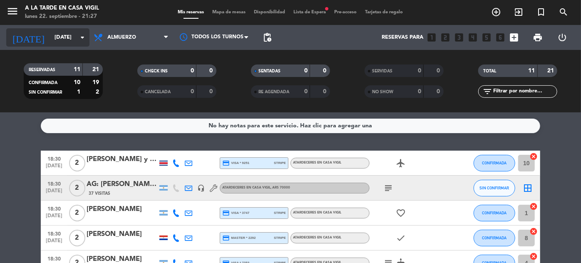
click at [78, 35] on icon "arrow_drop_down" at bounding box center [82, 37] width 10 height 10
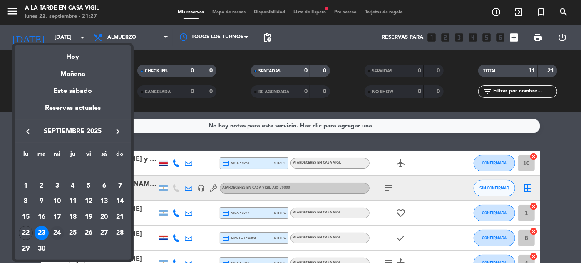
click at [55, 231] on div "24" at bounding box center [57, 233] width 14 height 14
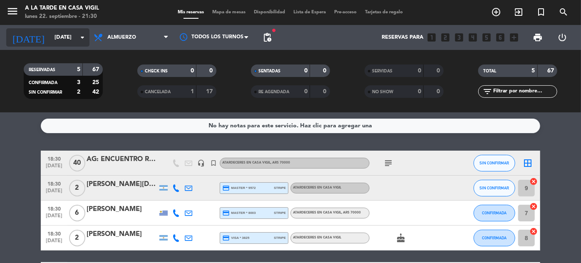
click at [61, 38] on input "[DATE]" at bounding box center [85, 37] width 71 height 15
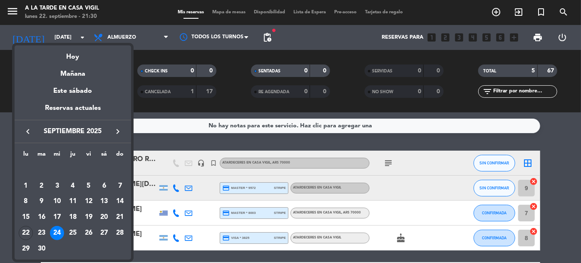
click at [61, 232] on div "24" at bounding box center [57, 233] width 14 height 14
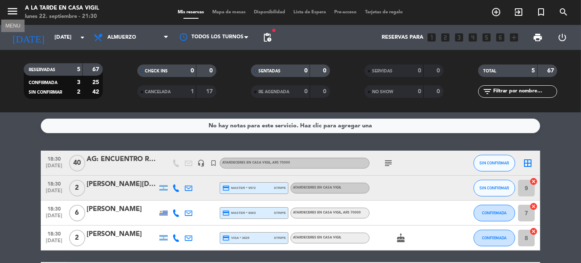
click at [17, 10] on icon "menu" at bounding box center [12, 11] width 12 height 12
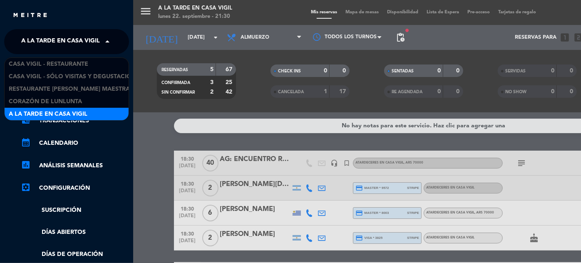
click at [103, 48] on span at bounding box center [109, 41] width 14 height 17
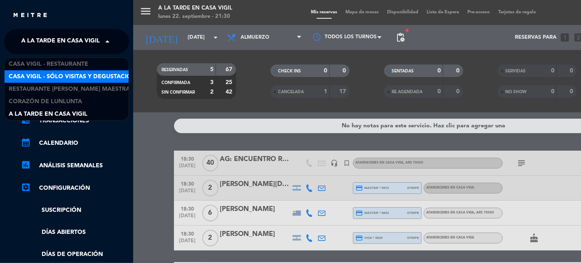
click at [84, 75] on span "Casa Vigil - SÓLO Visitas y Degustaciones" at bounding box center [76, 77] width 134 height 10
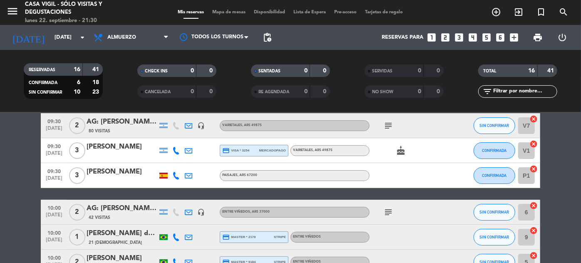
scroll to position [113, 0]
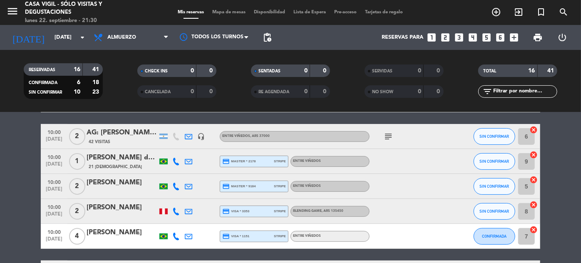
click at [50, 160] on span "10:00" at bounding box center [54, 157] width 21 height 10
click at [53, 186] on span "[DATE]" at bounding box center [54, 191] width 21 height 10
click at [503, 159] on span "SIN CONFIRMAR" at bounding box center [495, 161] width 30 height 5
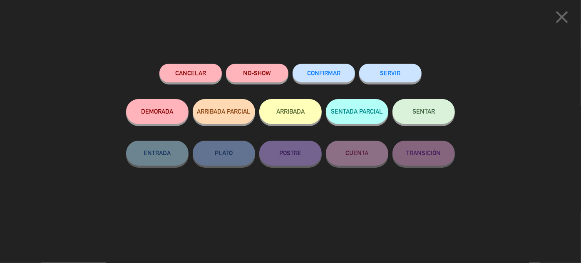
click at [335, 75] on span "CONFIRMAR" at bounding box center [323, 73] width 33 height 7
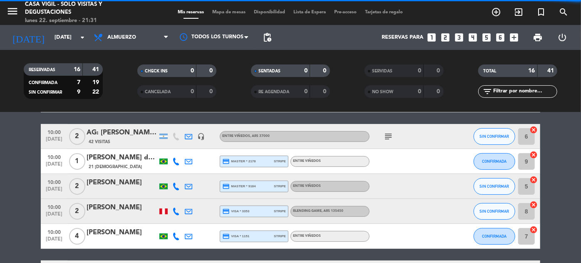
click at [57, 185] on span "10:00" at bounding box center [54, 182] width 21 height 10
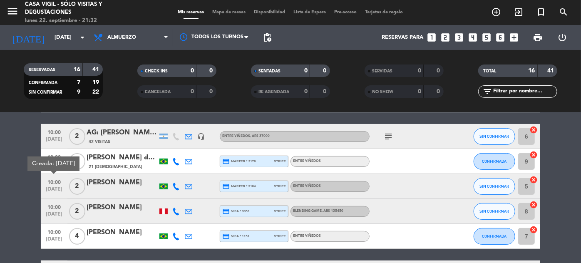
click at [51, 209] on span "10:00" at bounding box center [54, 207] width 21 height 10
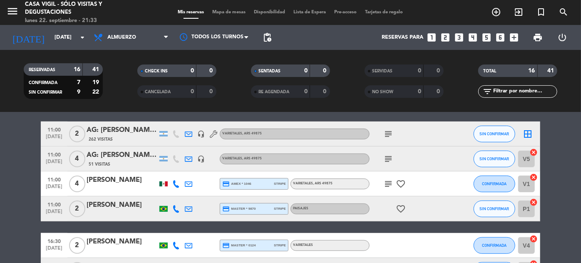
scroll to position [265, 0]
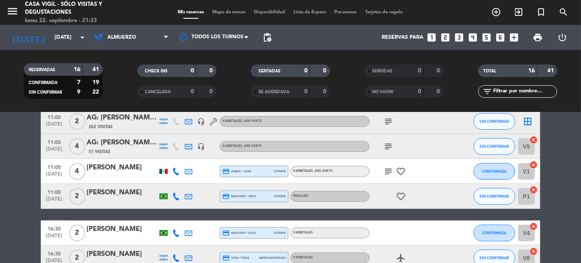
click at [50, 197] on span "[DATE]" at bounding box center [54, 201] width 21 height 10
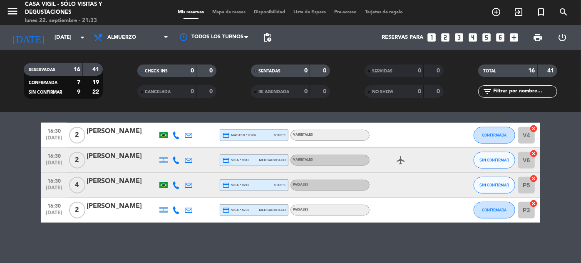
scroll to position [364, 0]
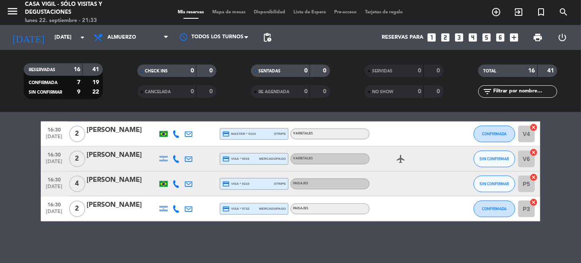
click at [60, 157] on span "16:30" at bounding box center [54, 154] width 21 height 10
click at [60, 178] on span "16:30" at bounding box center [54, 179] width 21 height 10
click at [493, 155] on button "SIN CONFIRMAR" at bounding box center [495, 159] width 42 height 17
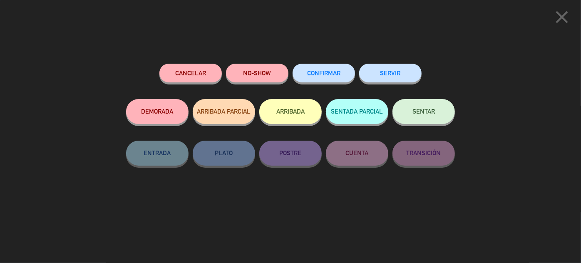
click at [331, 77] on button "CONFIRMAR" at bounding box center [324, 73] width 62 height 19
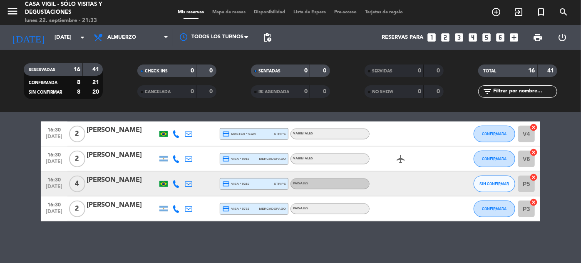
click at [58, 183] on span "16:30" at bounding box center [54, 179] width 21 height 10
click at [14, 11] on icon "menu" at bounding box center [12, 11] width 12 height 12
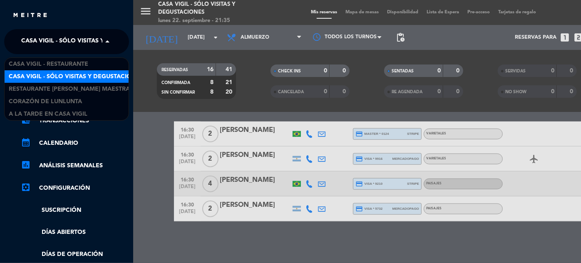
click at [104, 46] on span at bounding box center [109, 41] width 14 height 17
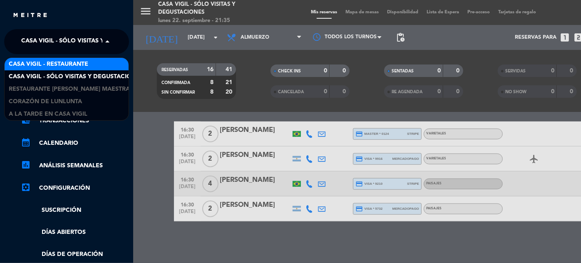
click at [85, 62] on span "Casa Vigil - Restaurante" at bounding box center [49, 65] width 80 height 10
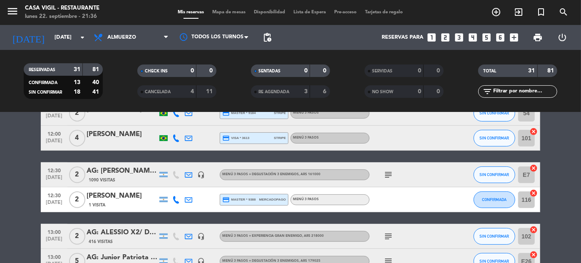
scroll to position [0, 0]
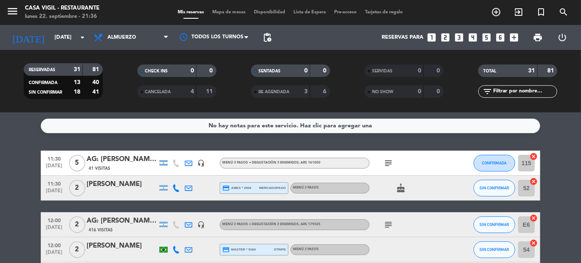
click at [50, 185] on span "11:30" at bounding box center [54, 184] width 21 height 10
click at [179, 185] on icon at bounding box center [175, 187] width 7 height 7
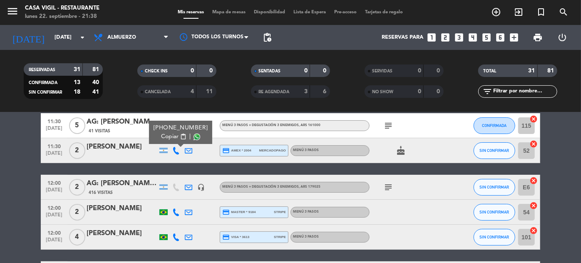
click at [57, 212] on span "[DATE]" at bounding box center [54, 217] width 21 height 10
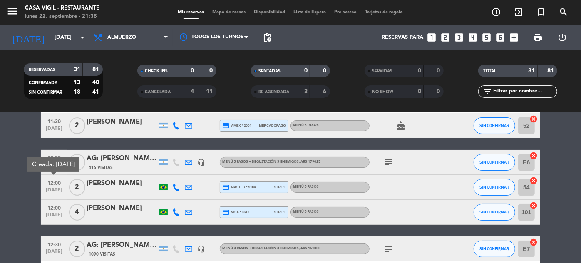
scroll to position [75, 0]
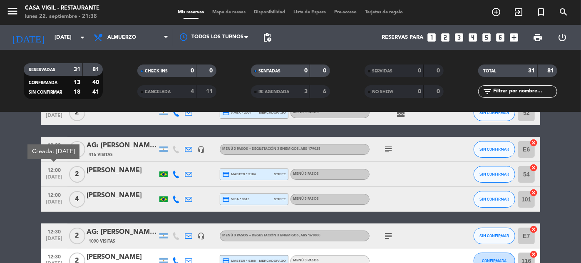
click at [60, 201] on span "[DATE]" at bounding box center [54, 204] width 21 height 10
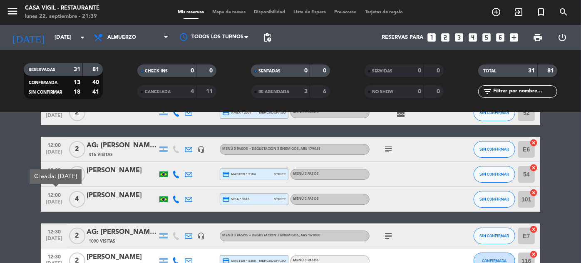
click at [60, 201] on span "[DATE]" at bounding box center [54, 204] width 21 height 10
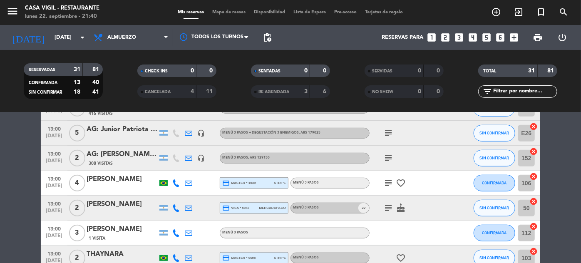
scroll to position [303, 0]
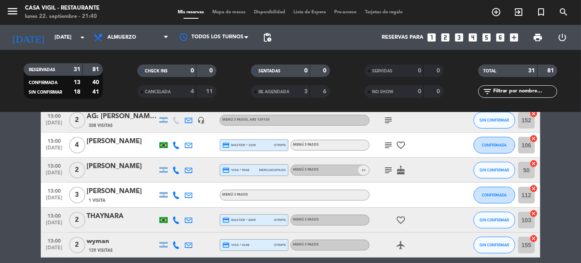
click at [52, 173] on span "[DATE]" at bounding box center [54, 175] width 21 height 10
click at [53, 227] on span "[DATE]" at bounding box center [54, 225] width 21 height 10
click at [54, 246] on span "[DATE]" at bounding box center [54, 250] width 21 height 10
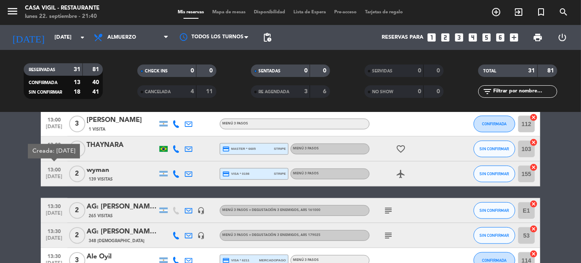
scroll to position [378, 0]
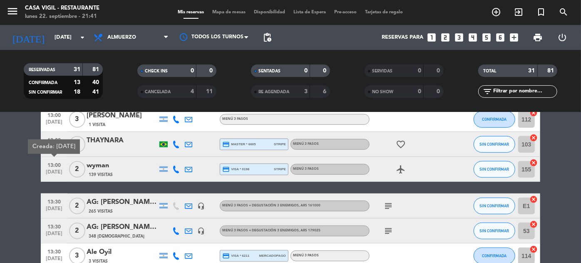
click at [15, 173] on bookings-row "11:30 [DATE] [DATE]: [PERSON_NAME] X 5/ MI VIAJE A MENDOZA 41 Visitas headset_m…" at bounding box center [290, 200] width 581 height 856
click at [55, 169] on span "13:00" at bounding box center [54, 165] width 21 height 10
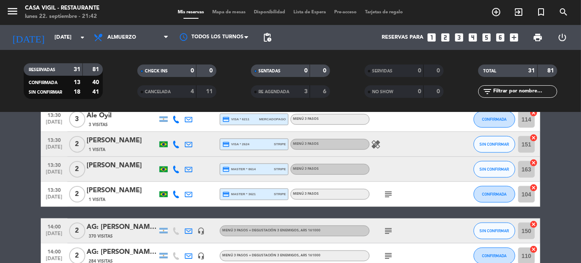
scroll to position [530, 0]
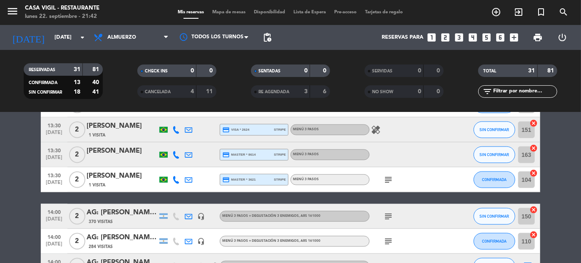
click at [59, 127] on span "13:30" at bounding box center [54, 125] width 21 height 10
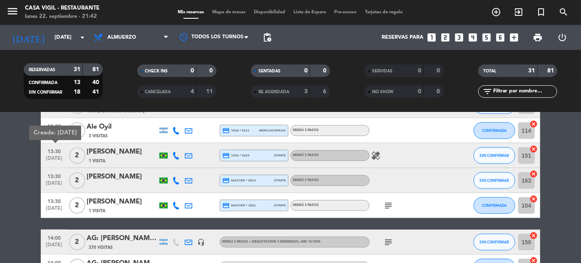
scroll to position [492, 0]
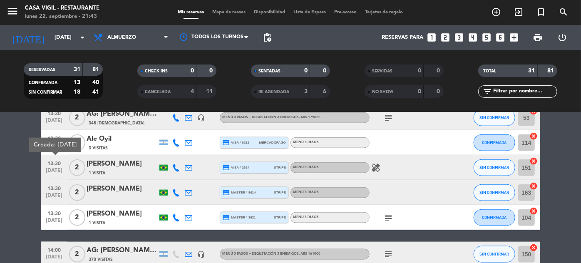
click at [58, 191] on span "13:30" at bounding box center [54, 188] width 21 height 10
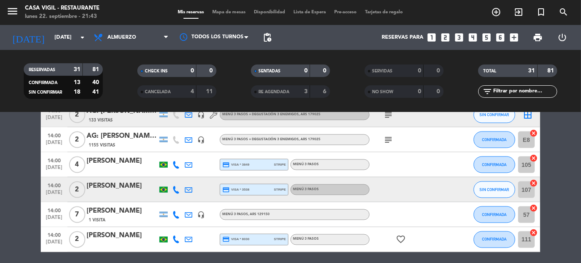
scroll to position [719, 0]
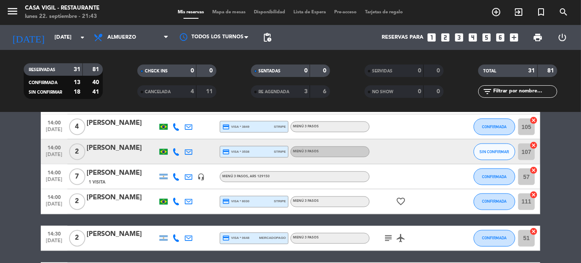
click at [63, 151] on span "14:00" at bounding box center [54, 147] width 21 height 10
click at [59, 178] on span "[DATE]" at bounding box center [54, 182] width 21 height 10
click at [56, 191] on div "14:00 [DATE]" at bounding box center [54, 201] width 27 height 25
click at [51, 239] on span "[DATE]" at bounding box center [54, 244] width 21 height 10
click at [49, 151] on span "14:00" at bounding box center [54, 147] width 21 height 10
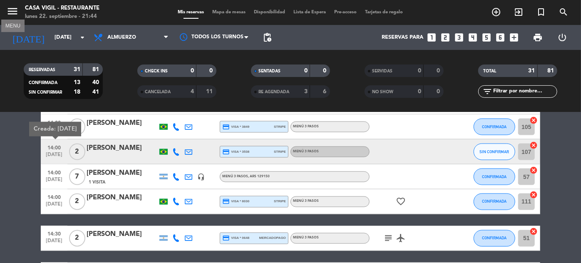
click at [7, 12] on icon "menu" at bounding box center [12, 11] width 12 height 12
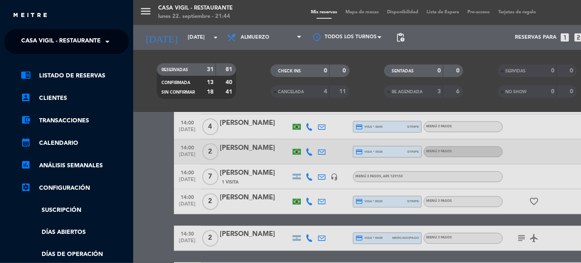
click at [97, 44] on span "Casa Vigil - Restaurante" at bounding box center [61, 41] width 80 height 17
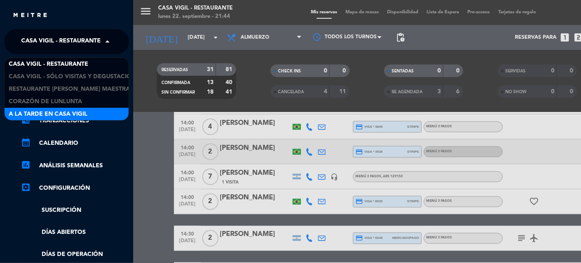
click at [87, 111] on span "A la tarde en Casa Vigil" at bounding box center [48, 114] width 79 height 10
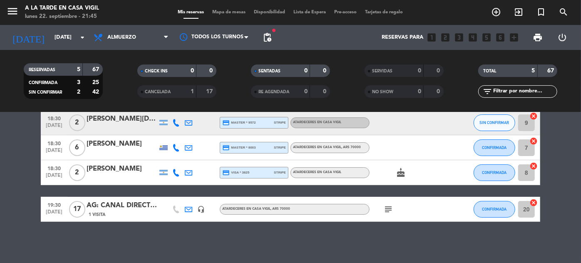
scroll to position [0, 0]
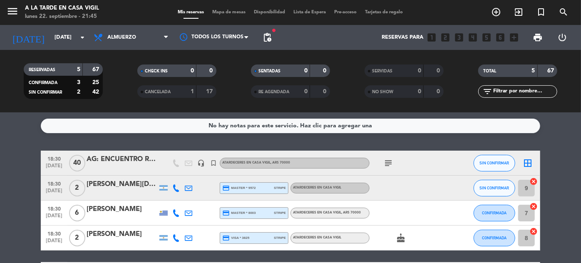
click at [42, 186] on div "18:30 [DATE]" at bounding box center [54, 188] width 27 height 25
click at [52, 186] on span "18:30" at bounding box center [54, 184] width 21 height 10
click at [56, 214] on span "[DATE]" at bounding box center [54, 218] width 21 height 10
click at [53, 240] on span "[DATE]" at bounding box center [54, 243] width 21 height 10
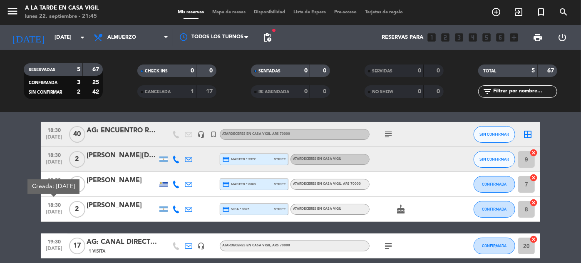
scroll to position [65, 0]
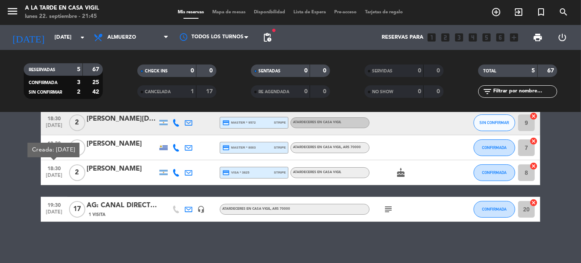
click at [45, 213] on span "[DATE]" at bounding box center [54, 214] width 21 height 10
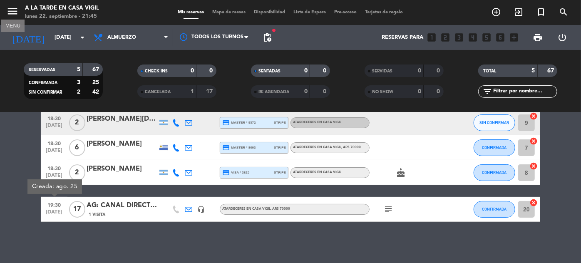
click at [9, 8] on icon "menu" at bounding box center [12, 11] width 12 height 12
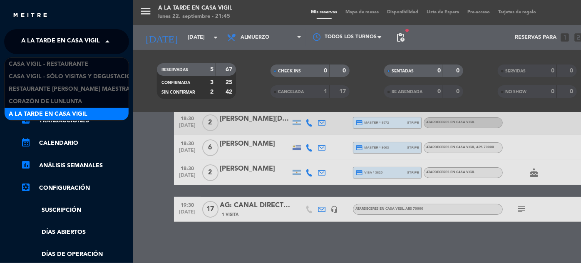
click at [102, 40] on span at bounding box center [109, 41] width 14 height 17
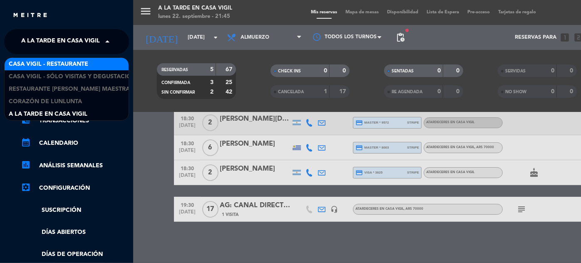
click at [87, 61] on span "Casa Vigil - Restaurante" at bounding box center [49, 65] width 80 height 10
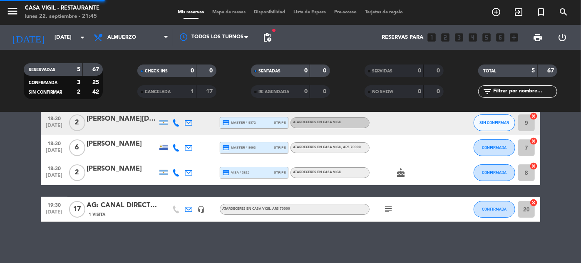
click at [144, 35] on span "Almuerzo" at bounding box center [131, 37] width 83 height 18
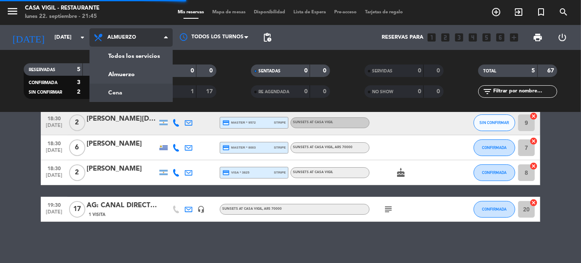
click at [108, 92] on div "menu Casa Vigil - Restaurante lunes 22. septiembre - 21:45 Mis reservas Mapa de…" at bounding box center [290, 56] width 581 height 112
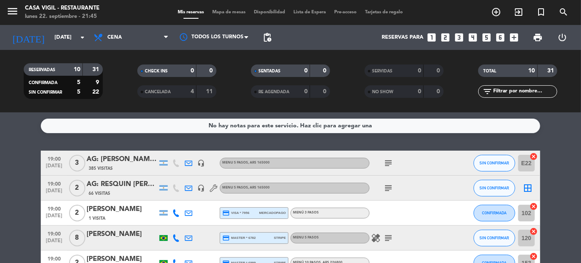
scroll to position [75, 0]
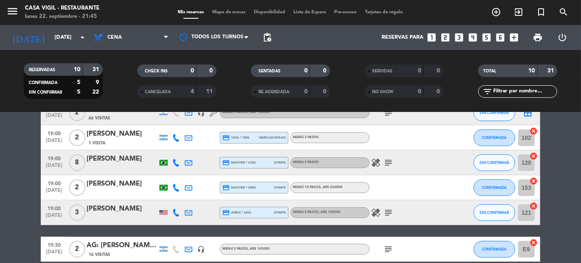
click at [54, 163] on span "[DATE]" at bounding box center [54, 168] width 21 height 10
click at [50, 213] on span "[DATE]" at bounding box center [54, 218] width 21 height 10
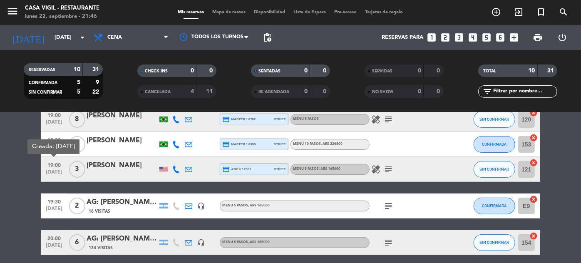
scroll to position [189, 0]
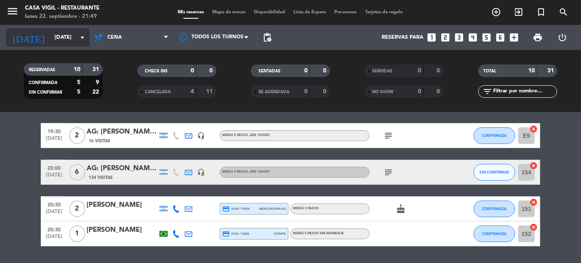
click at [51, 36] on input "[DATE]" at bounding box center [85, 37] width 71 height 15
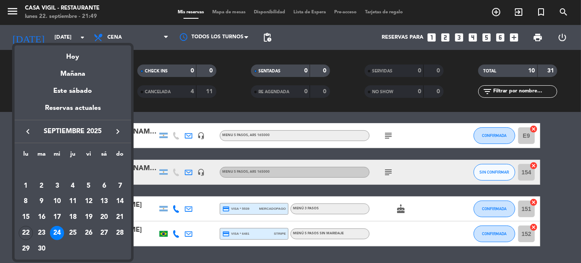
click at [118, 129] on icon "keyboard_arrow_right" at bounding box center [118, 132] width 10 height 10
click at [105, 231] on div "29" at bounding box center [104, 233] width 14 height 14
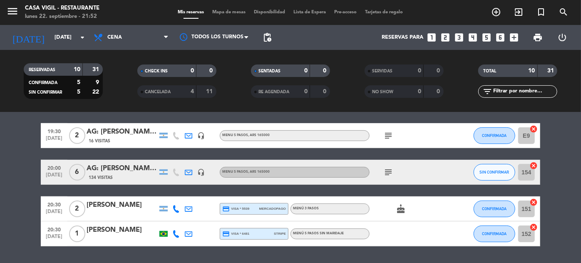
type input "[DATE]"
click at [524, 91] on input "text" at bounding box center [524, 91] width 65 height 9
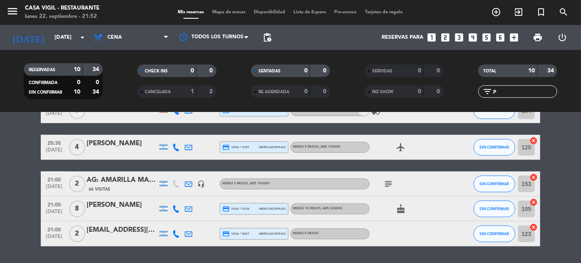
scroll to position [0, 0]
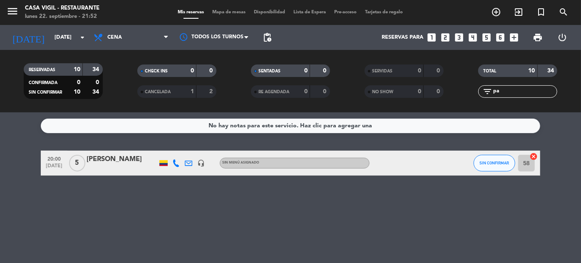
type input "pa"
click at [120, 162] on div "[PERSON_NAME]" at bounding box center [122, 159] width 71 height 11
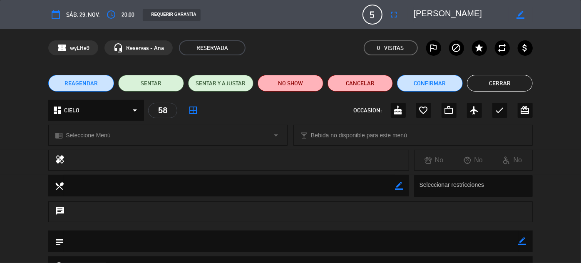
click at [522, 239] on icon "border_color" at bounding box center [523, 241] width 8 height 8
click at [502, 238] on textarea at bounding box center [291, 241] width 455 height 21
type textarea "l"
click at [160, 240] on textarea at bounding box center [291, 241] width 455 height 21
click at [523, 241] on icon at bounding box center [523, 241] width 8 height 8
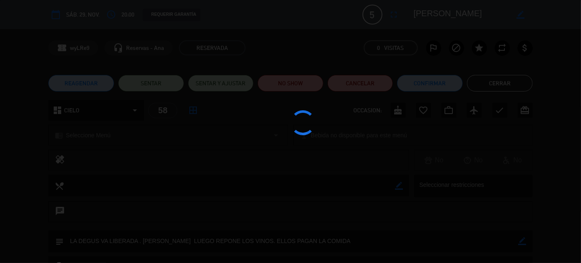
type textarea "LA DEGUS VA LIBERADA . [PERSON_NAME] LUEGO REPONE LOS VINOS. ELLOS PAGAN LA COM…"
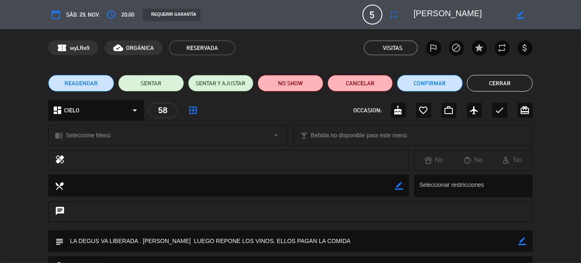
click at [500, 80] on button "Cerrar" at bounding box center [500, 83] width 66 height 17
